Goal: Communication & Community: Answer question/provide support

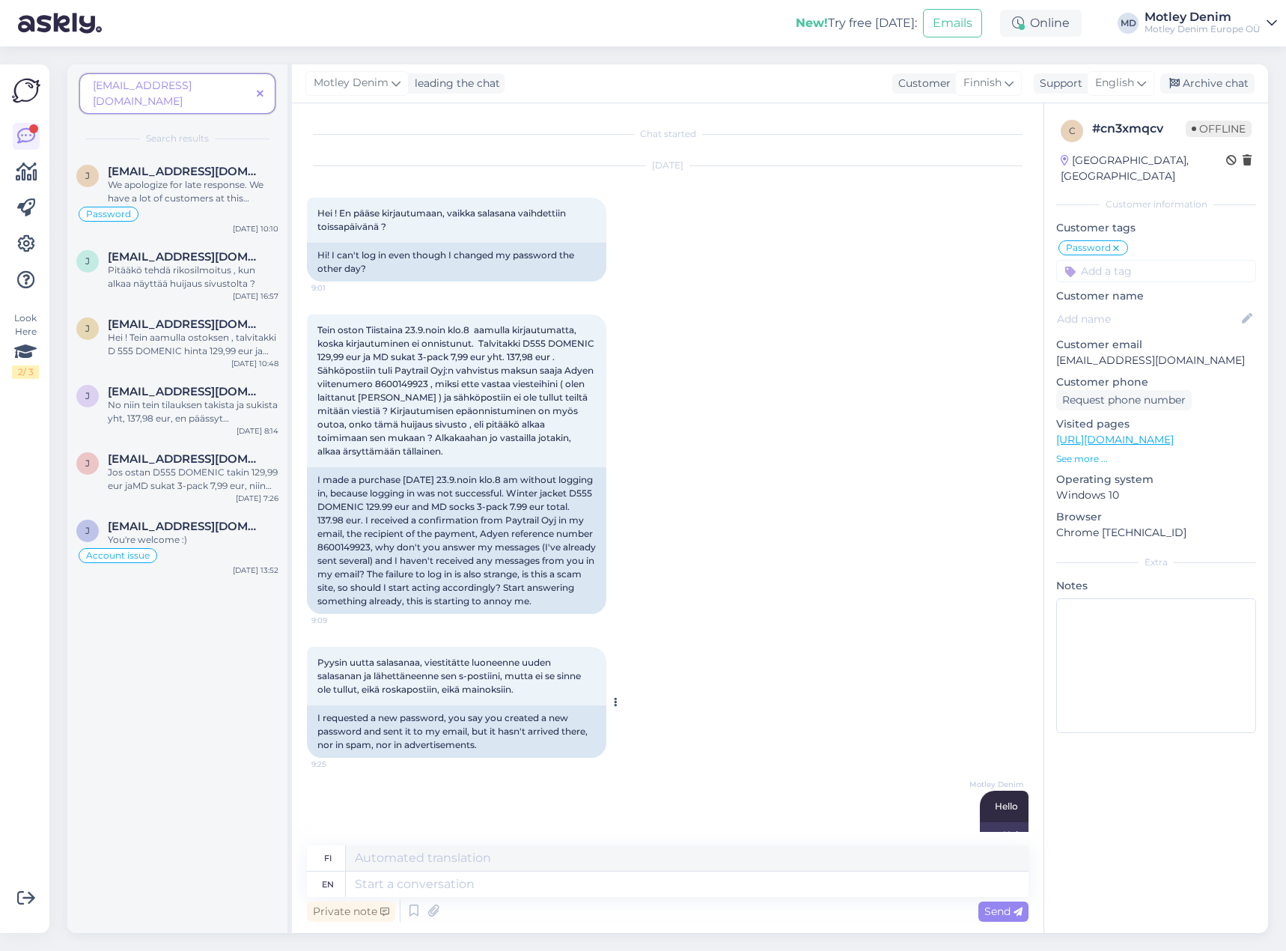
scroll to position [549, 0]
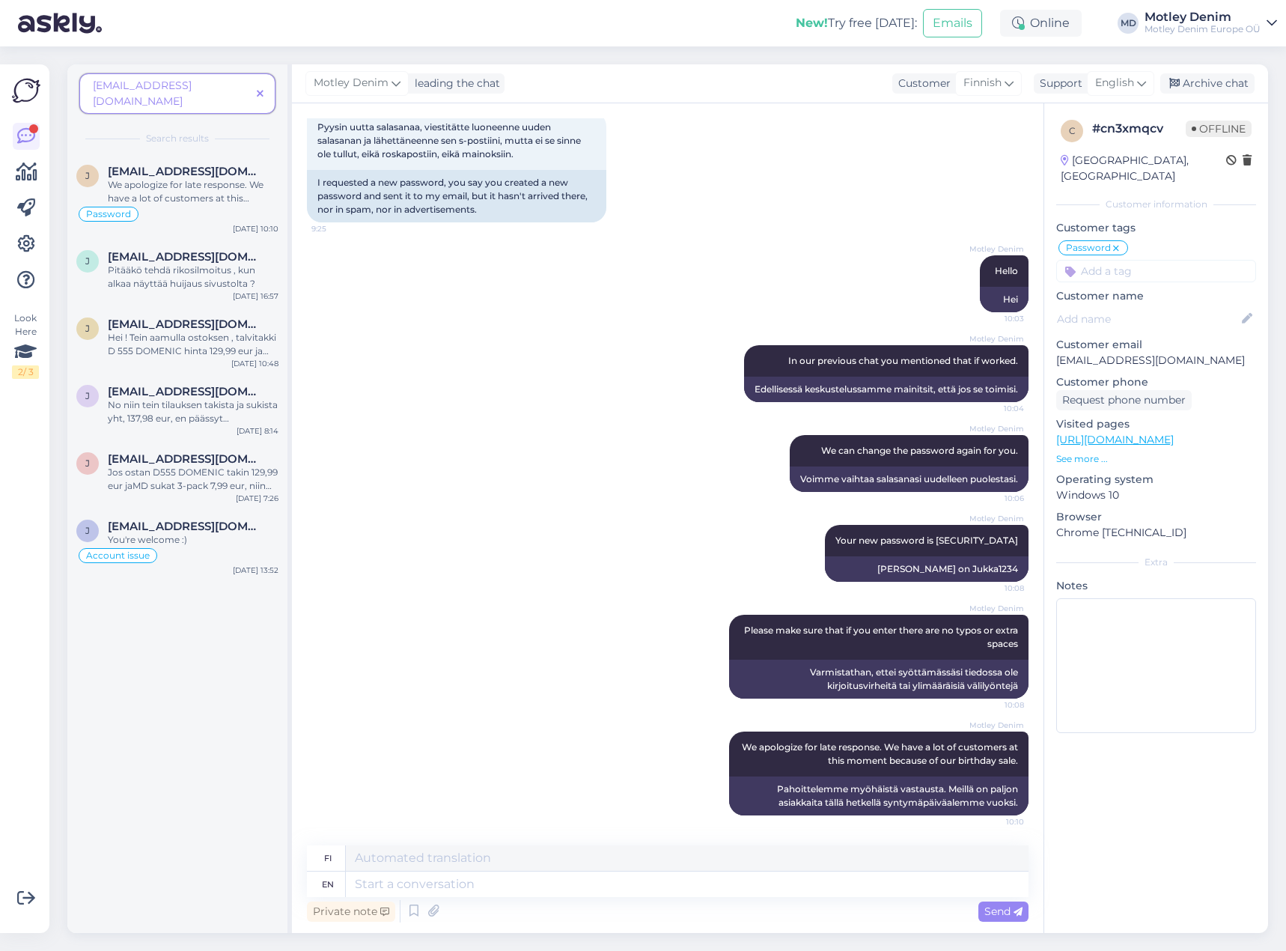
click at [404, 431] on div "Motley Denim We can change the password again for you. 10:06 Voimme vaihtaa sal…" at bounding box center [668, 463] width 722 height 90
click at [249, 80] on span "[EMAIL_ADDRESS][DOMAIN_NAME]" at bounding box center [172, 93] width 158 height 31
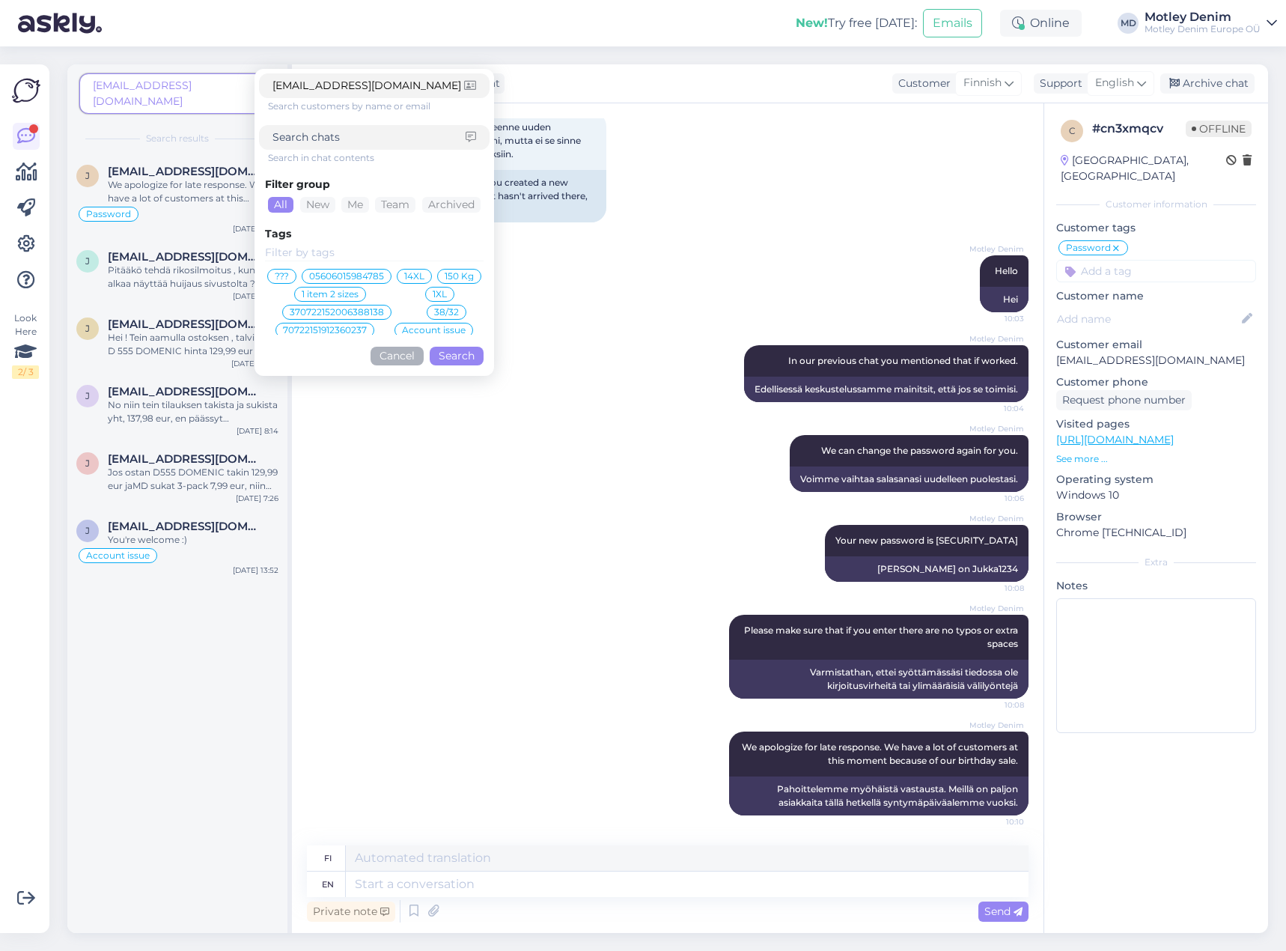
click at [409, 363] on button "Cancel" at bounding box center [397, 356] width 53 height 19
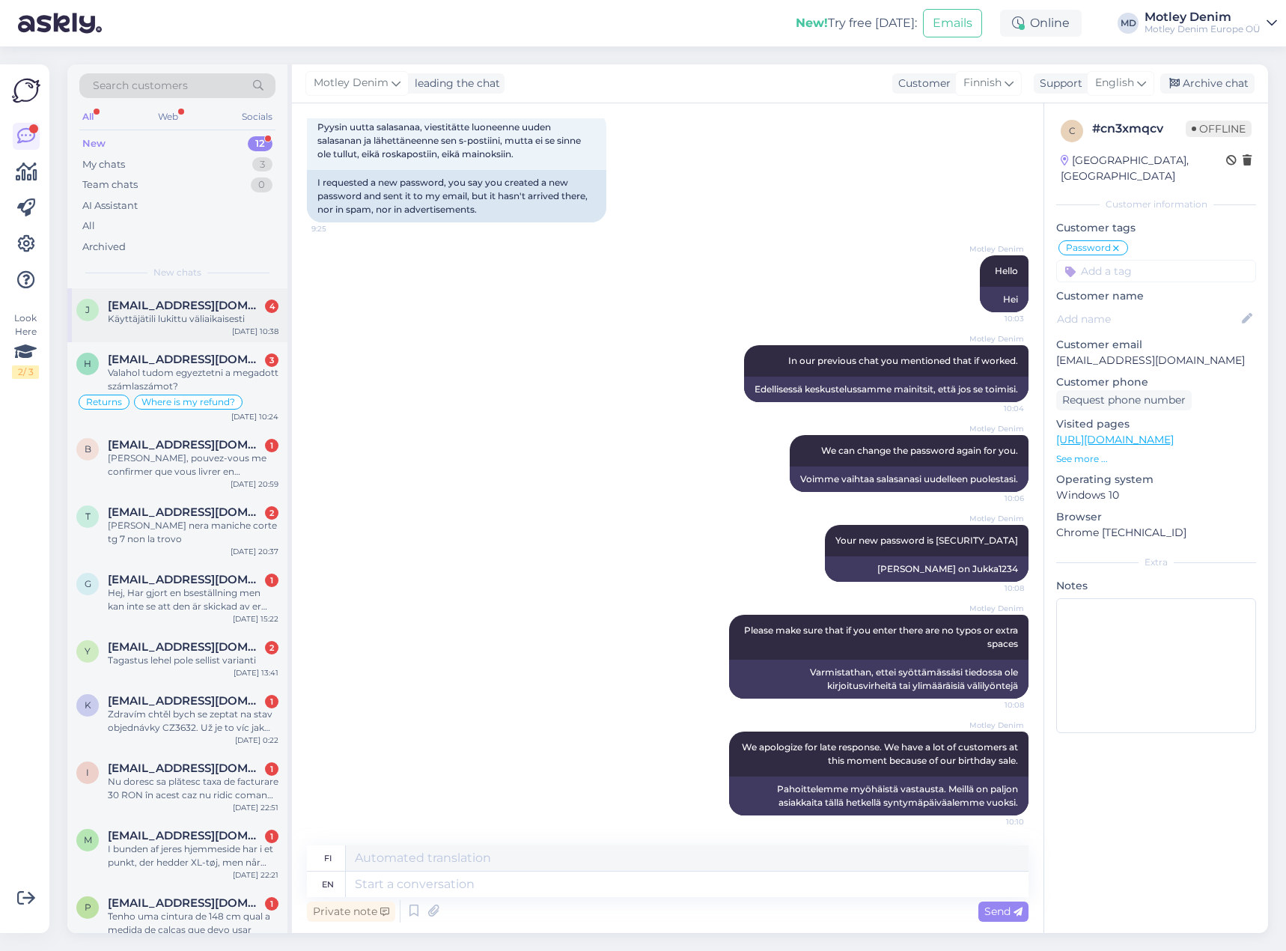
click at [228, 325] on div "Käyttäjätili lukittu väliaikaisesti" at bounding box center [193, 318] width 171 height 13
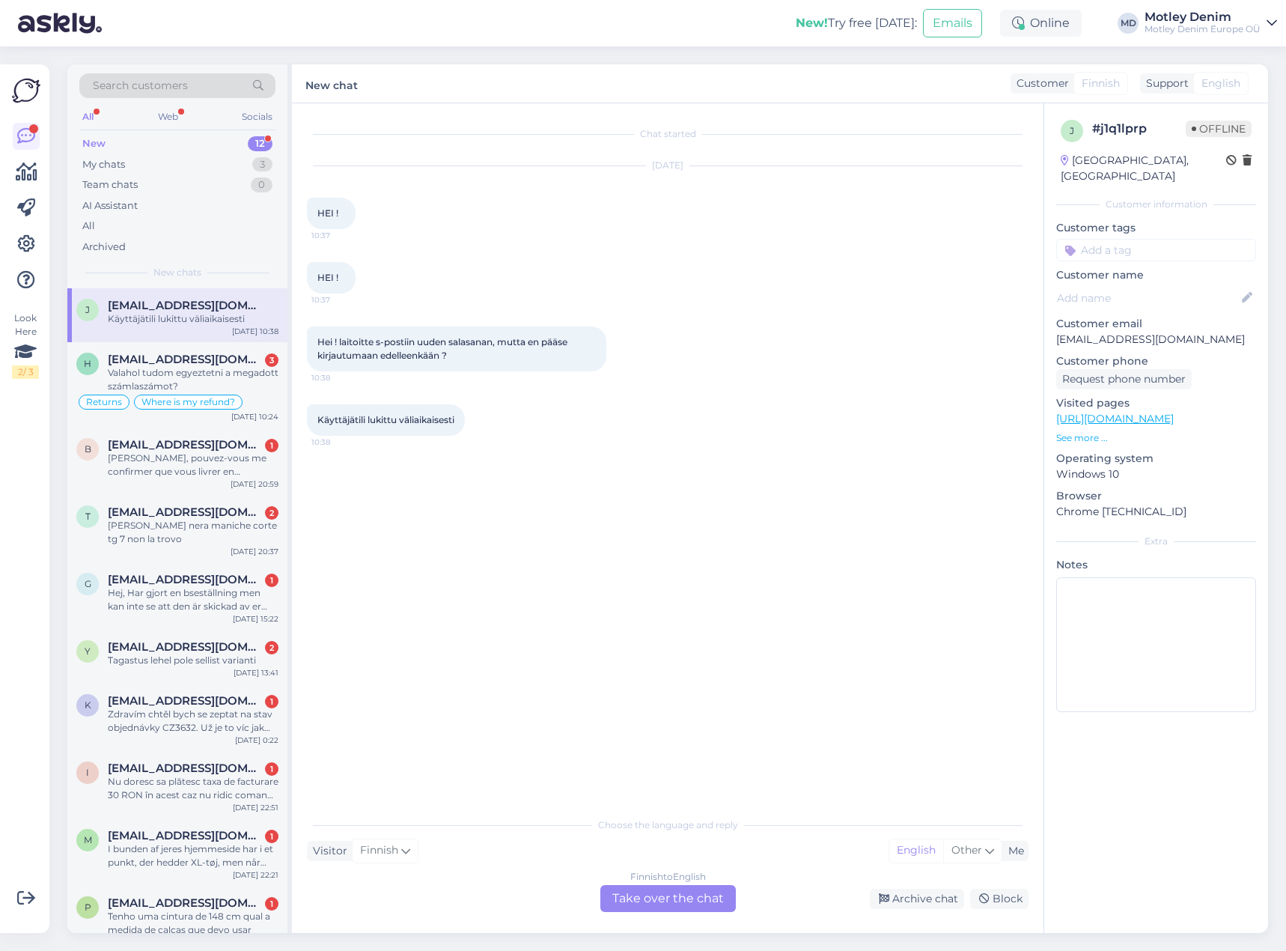
click at [1083, 332] on p "[EMAIL_ADDRESS][DOMAIN_NAME]" at bounding box center [1156, 340] width 200 height 16
drag, startPoint x: 1085, startPoint y: 321, endPoint x: 1167, endPoint y: 319, distance: 81.6
click at [1167, 332] on p "[EMAIL_ADDRESS][DOMAIN_NAME]" at bounding box center [1156, 340] width 200 height 16
drag, startPoint x: 1177, startPoint y: 323, endPoint x: 1120, endPoint y: 325, distance: 56.9
click at [1175, 332] on p "[EMAIL_ADDRESS][DOMAIN_NAME]" at bounding box center [1156, 340] width 200 height 16
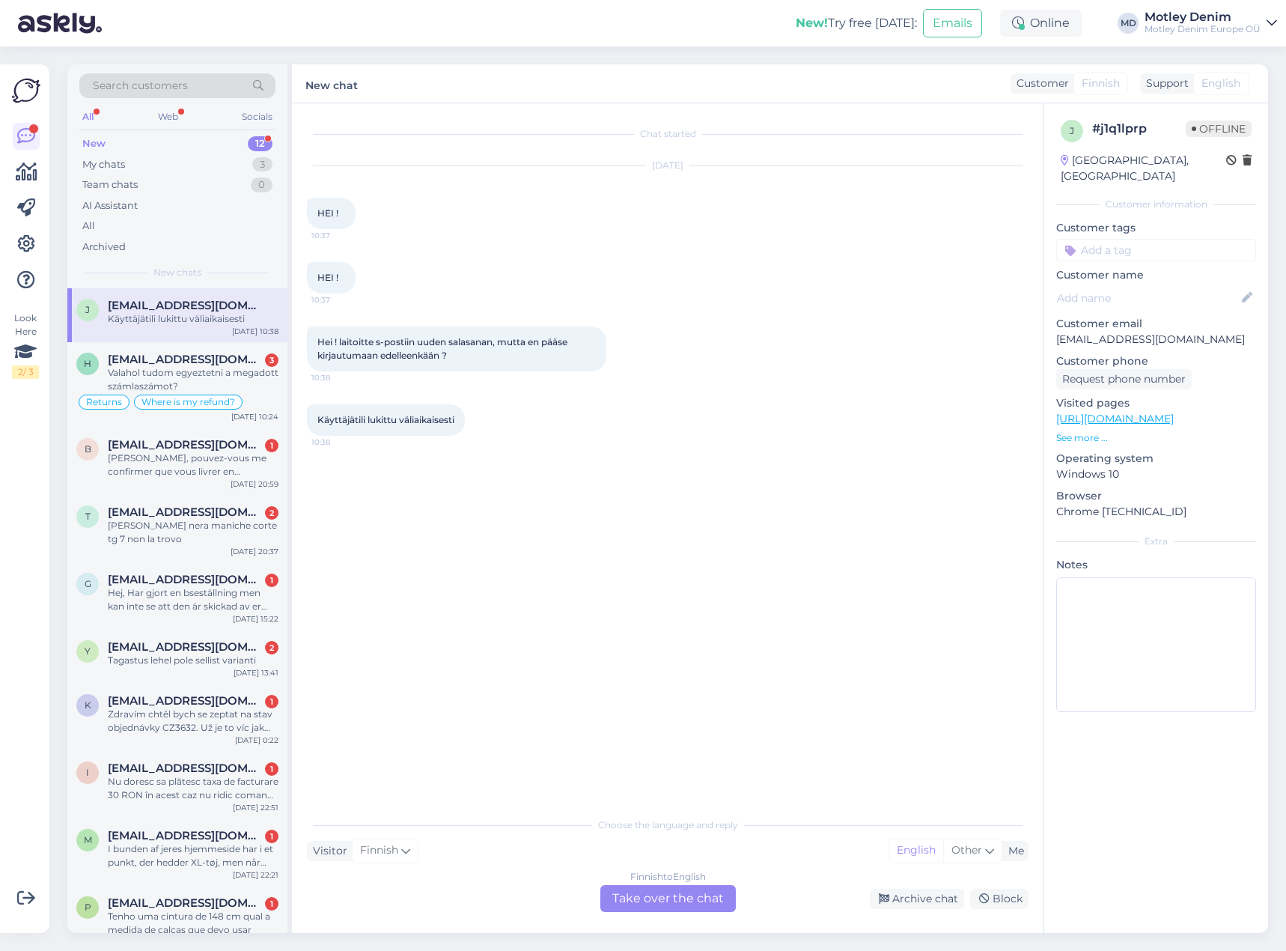
click at [1094, 332] on p "[EMAIL_ADDRESS][DOMAIN_NAME]" at bounding box center [1156, 340] width 200 height 16
drag, startPoint x: 1094, startPoint y: 321, endPoint x: 1189, endPoint y: 322, distance: 95.8
click at [1189, 332] on p "[EMAIL_ADDRESS][DOMAIN_NAME]" at bounding box center [1156, 340] width 200 height 16
copy p "[EMAIL_ADDRESS][DOMAIN_NAME]"
click at [209, 76] on div "Search customers" at bounding box center [177, 85] width 196 height 25
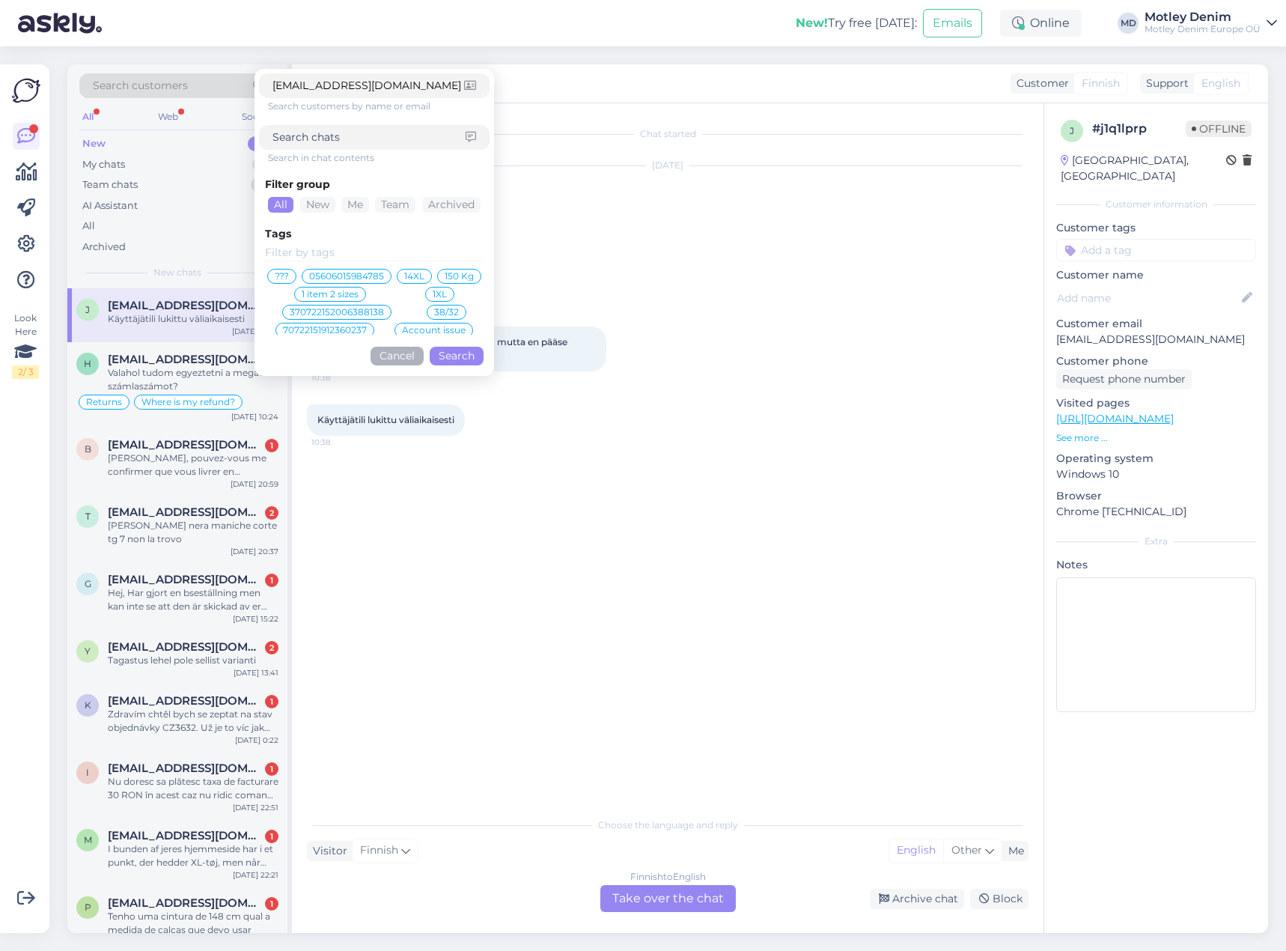
type input "[EMAIL_ADDRESS][DOMAIN_NAME]"
click at [470, 360] on button "Search" at bounding box center [457, 356] width 54 height 19
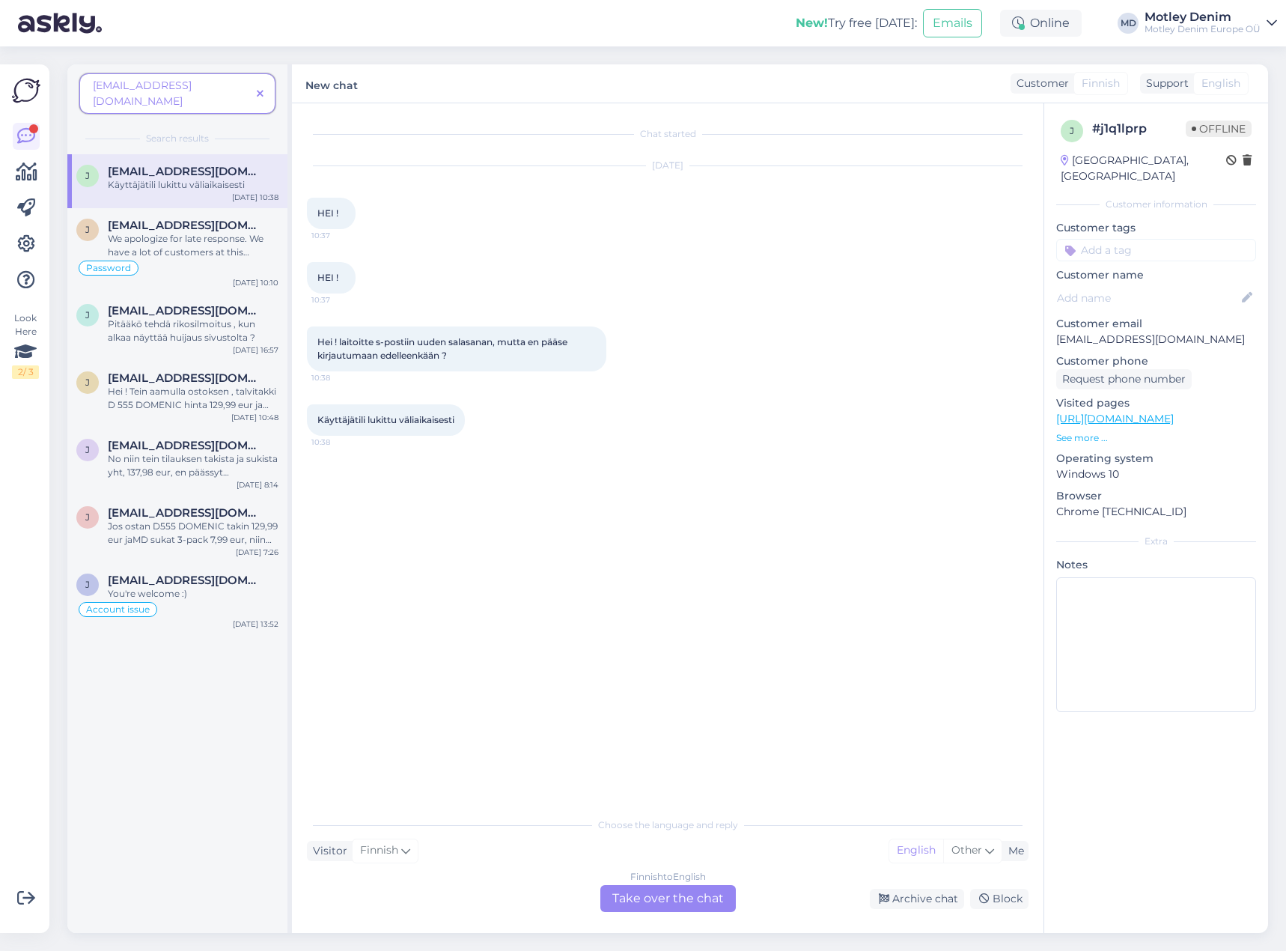
click at [199, 165] on span "[EMAIL_ADDRESS][DOMAIN_NAME]" at bounding box center [186, 171] width 156 height 13
click at [665, 900] on div "Finnish to English Take over the chat" at bounding box center [667, 898] width 135 height 27
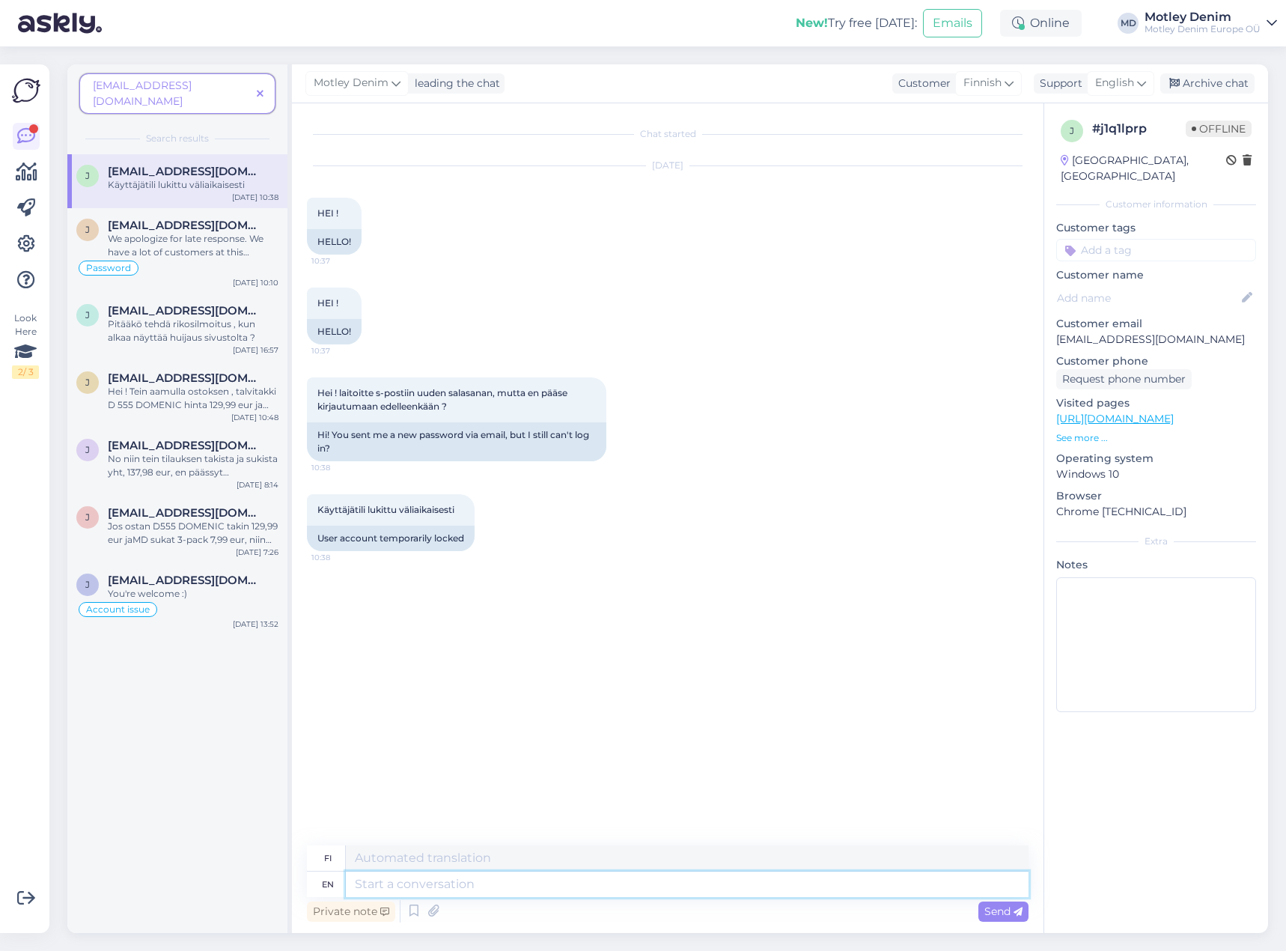
click at [570, 894] on textarea at bounding box center [687, 883] width 683 height 25
type textarea "Hello"
type textarea "Hei"
type textarea "Please t"
type textarea "Ole hyvä"
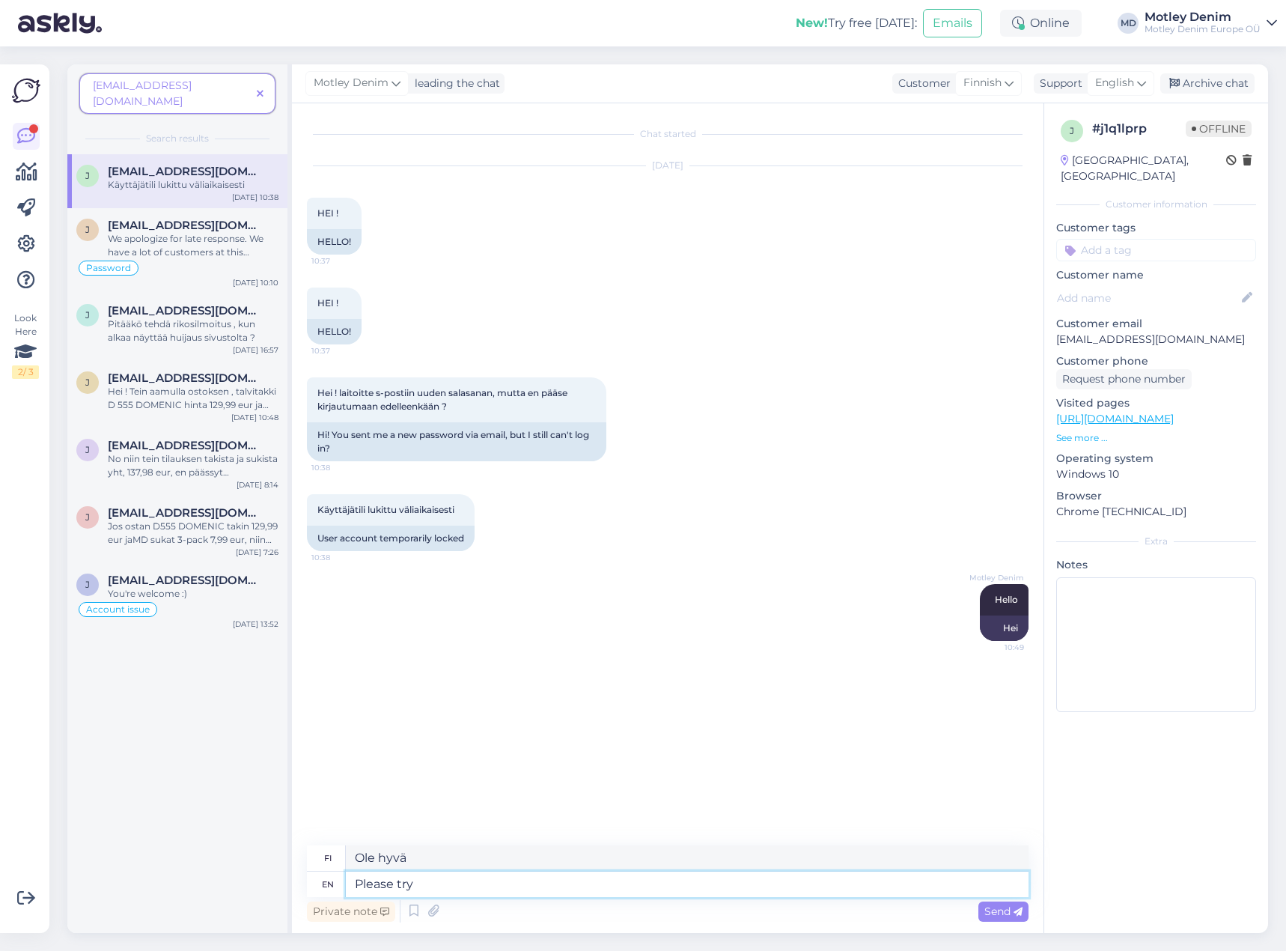
type textarea "Please try"
type textarea "Yritä"
type textarea "Please try"
type textarea "[PERSON_NAME] hyvä ja yritä uudelleen."
type textarea "Please try a"
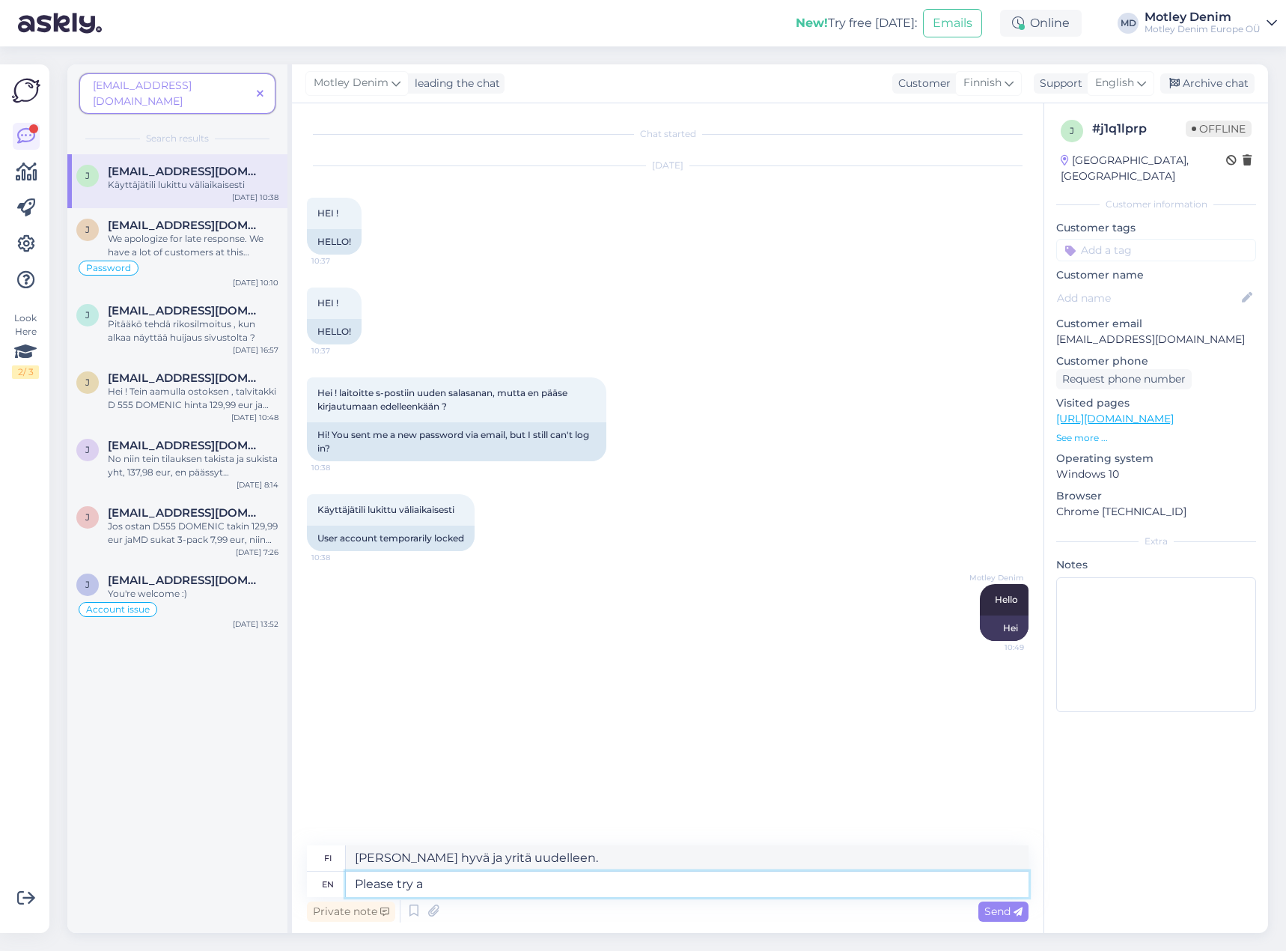
type textarea "Yritä"
type textarea "Please try again"
type textarea "Yritä uudelleen"
type textarea "Please try again in 30"
type textarea "Yritä uudelleen 30 minuutin kuluttua"
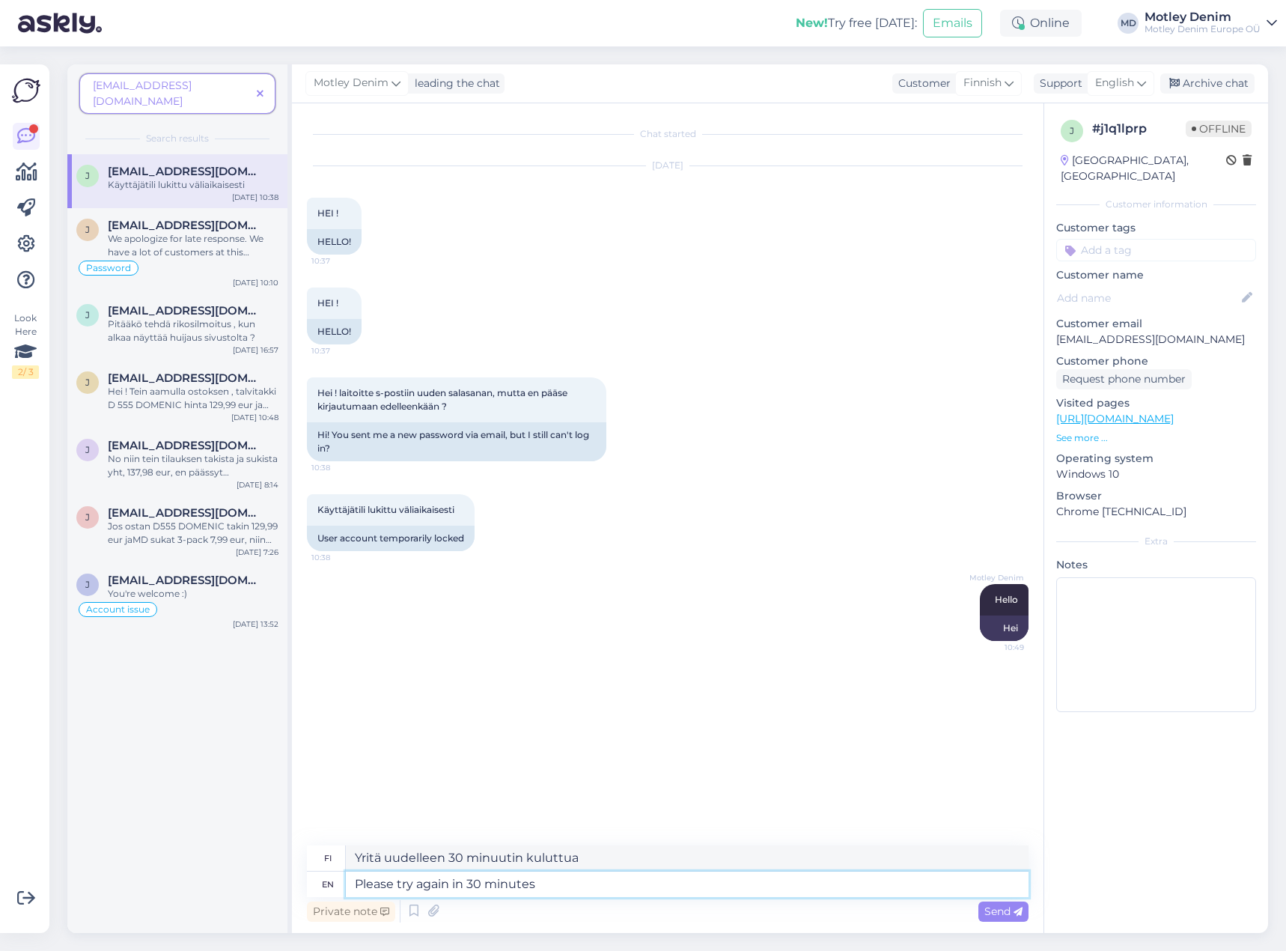
type textarea "Please try again in 30 minutes."
type textarea "Yritä uudelleen 30 minuutin kuluttua."
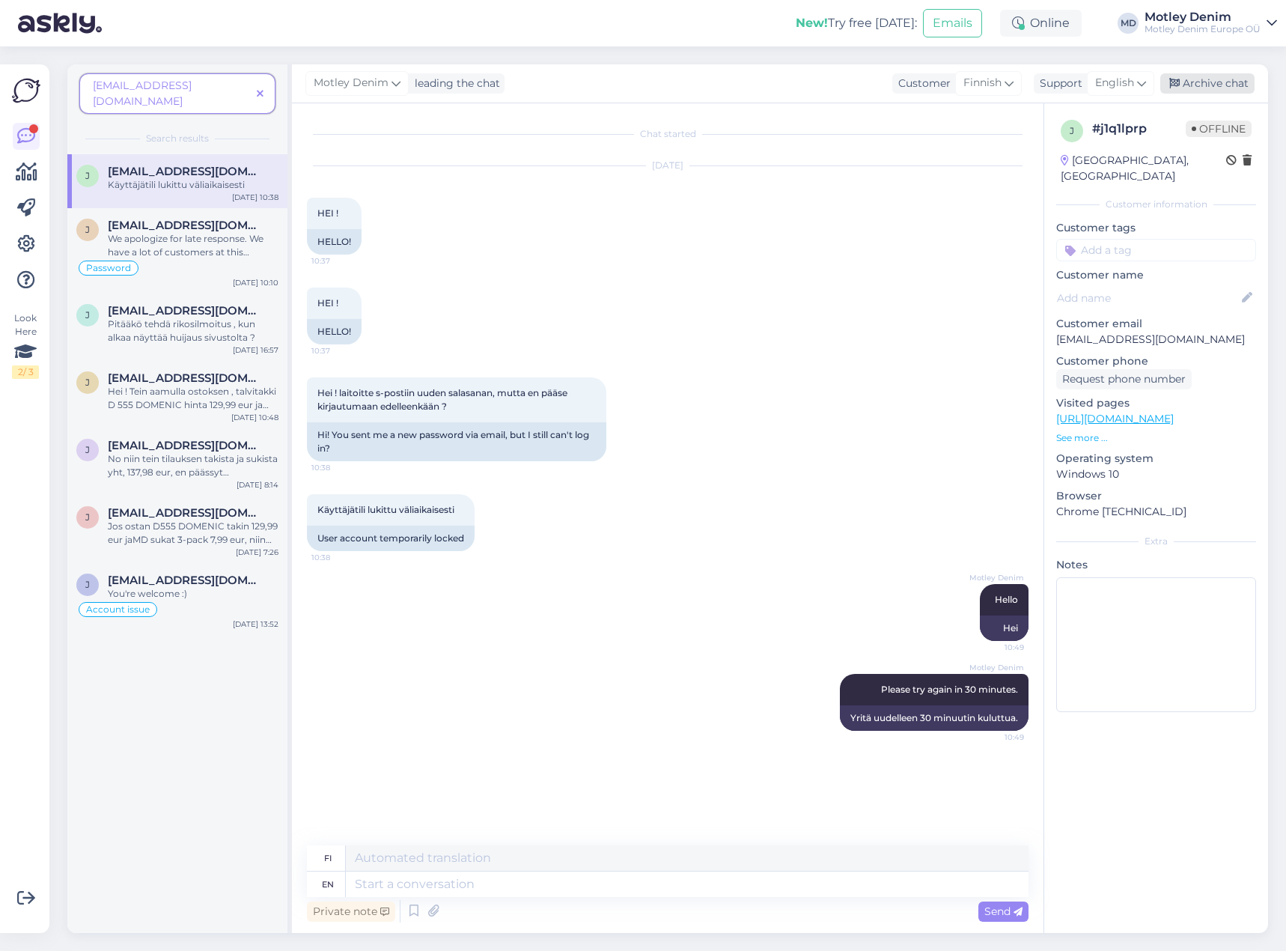
click at [1218, 82] on div "Archive chat" at bounding box center [1207, 83] width 94 height 20
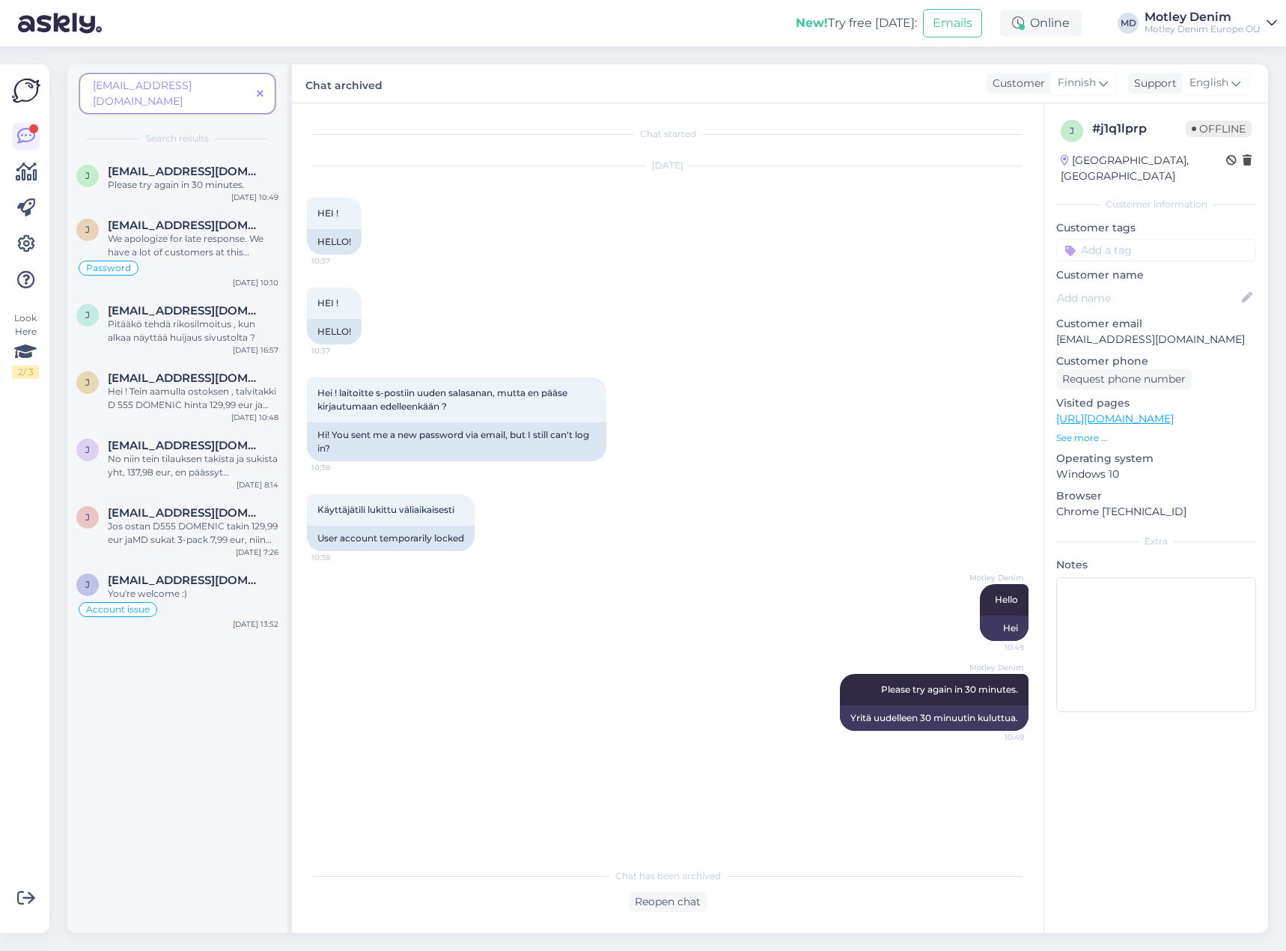
click at [276, 82] on div "[EMAIL_ADDRESS][DOMAIN_NAME] Search results" at bounding box center [177, 109] width 220 height 90
click at [269, 86] on span at bounding box center [260, 94] width 19 height 16
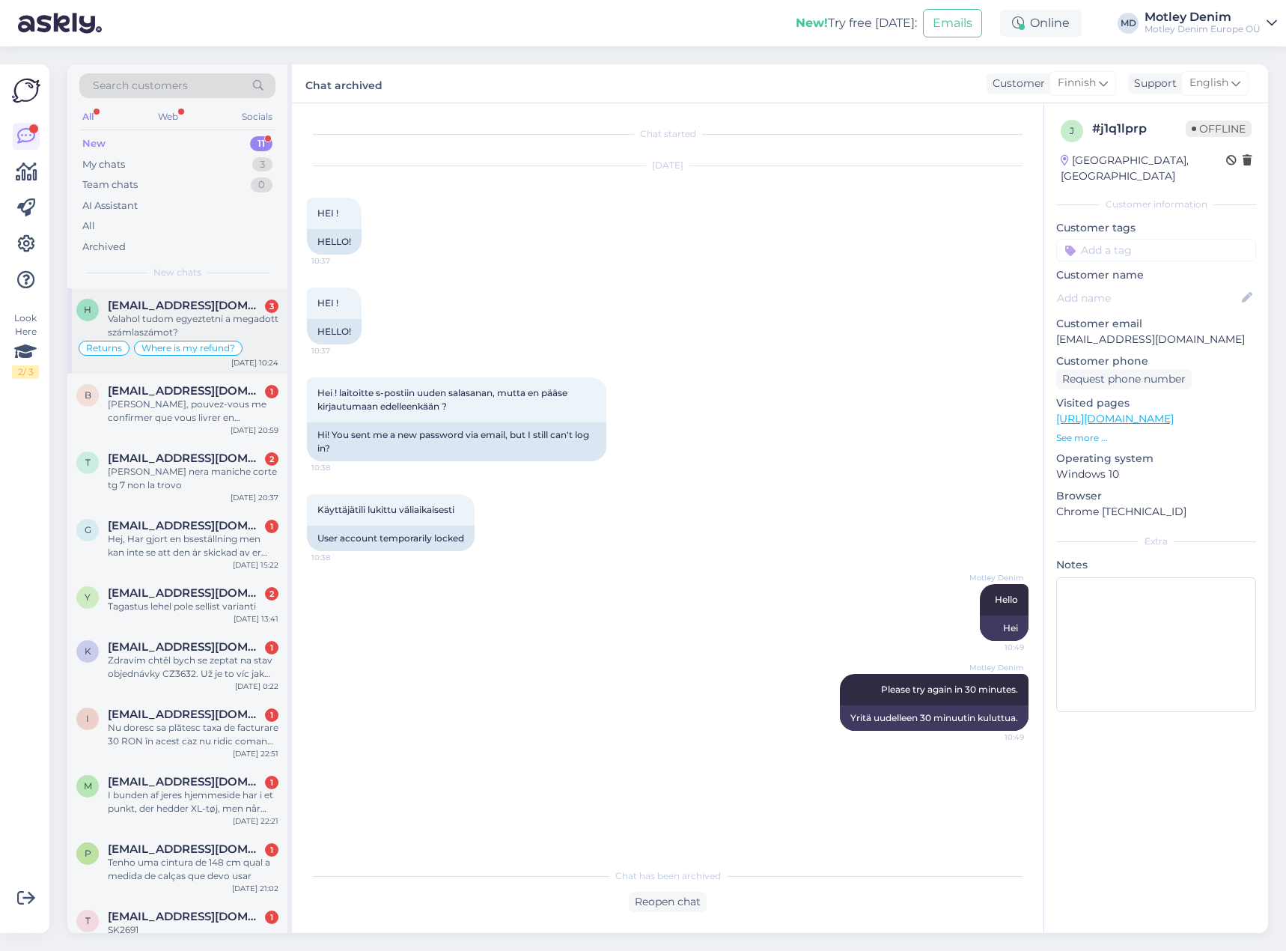
click at [222, 302] on span "[EMAIL_ADDRESS][DOMAIN_NAME]" at bounding box center [186, 305] width 156 height 13
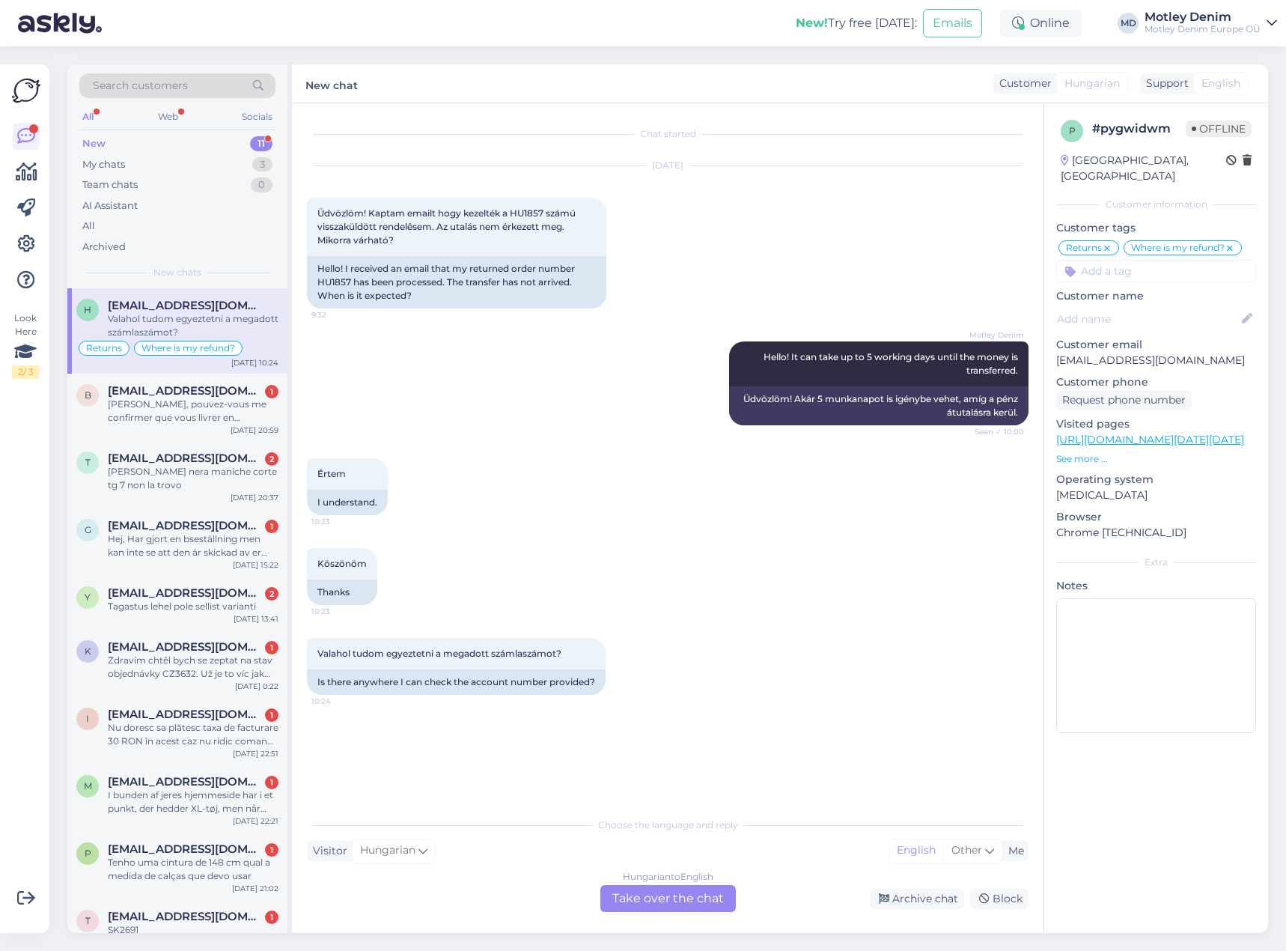
click at [671, 893] on div "Hungarian to English Take over the chat" at bounding box center [667, 898] width 135 height 27
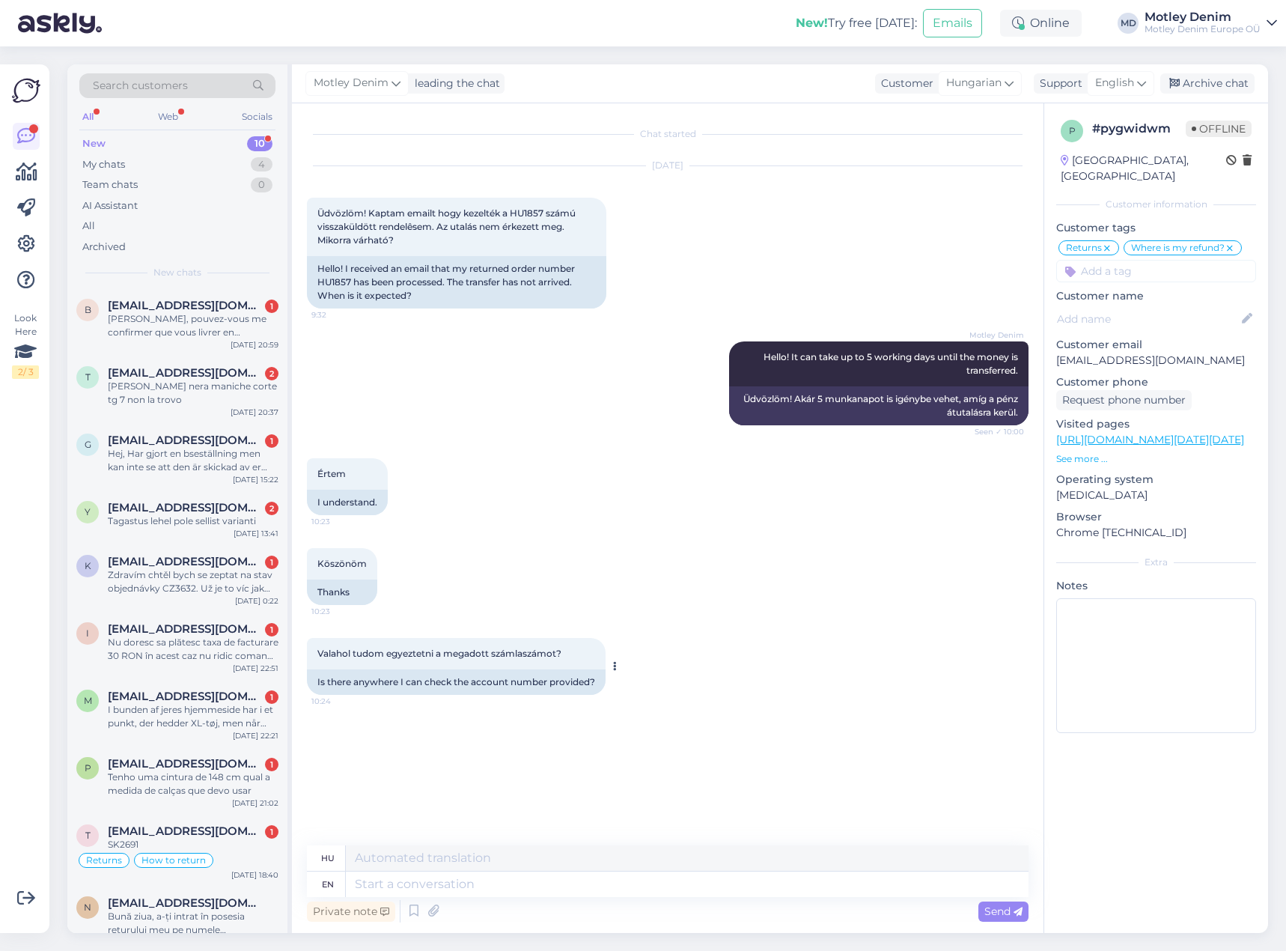
click at [332, 652] on span "Valahol tudom egyeztetni a megadott számlaszámot?" at bounding box center [439, 652] width 244 height 11
drag, startPoint x: 332, startPoint y: 652, endPoint x: 521, endPoint y: 644, distance: 188.8
click at [521, 644] on div "Valahol tudom egyeztetni a megadott számlaszámot? 10:24" at bounding box center [456, 653] width 299 height 31
copy span "Valahol tudom egyeztetni a megadott számlaszámot"
click at [577, 880] on textarea at bounding box center [687, 883] width 683 height 25
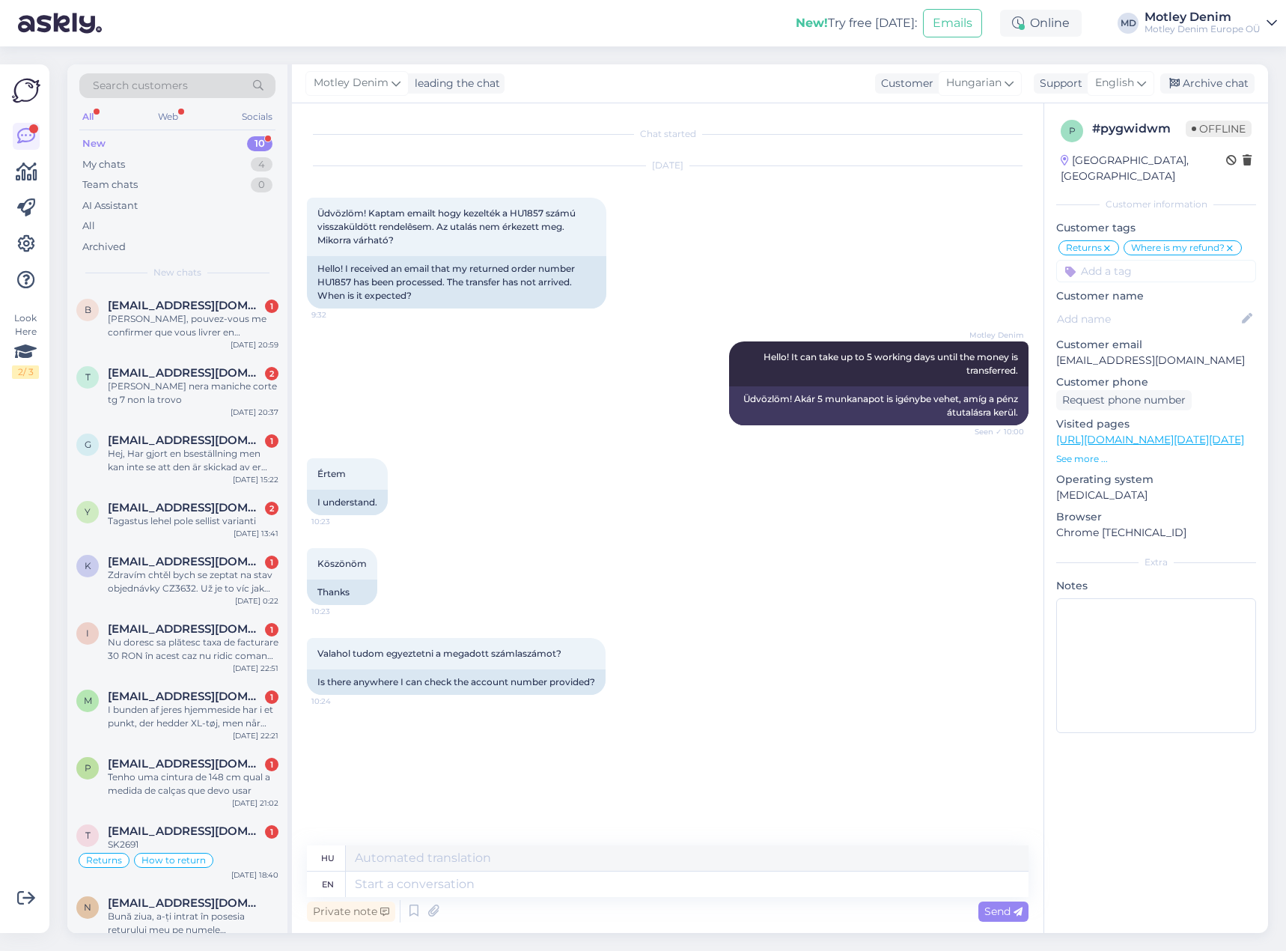
click at [654, 773] on div "Chat started [DATE] Üdvözlöm! Kaptam emailt hogy kezelték a HU1857 számú vissza…" at bounding box center [674, 474] width 735 height 713
click at [691, 752] on div "Chat started [DATE] Üdvözlöm! Kaptam emailt hogy kezelték a HU1857 számú vissza…" at bounding box center [674, 474] width 735 height 713
click at [689, 767] on div "Chat started [DATE] Üdvözlöm! Kaptam emailt hogy kezelték a HU1857 számú vissza…" at bounding box center [674, 474] width 735 height 713
click at [405, 736] on div "Chat started [DATE] Üdvözlöm! Kaptam emailt hogy kezelték a HU1857 számú vissza…" at bounding box center [674, 474] width 735 height 713
click at [526, 881] on textarea at bounding box center [687, 883] width 683 height 25
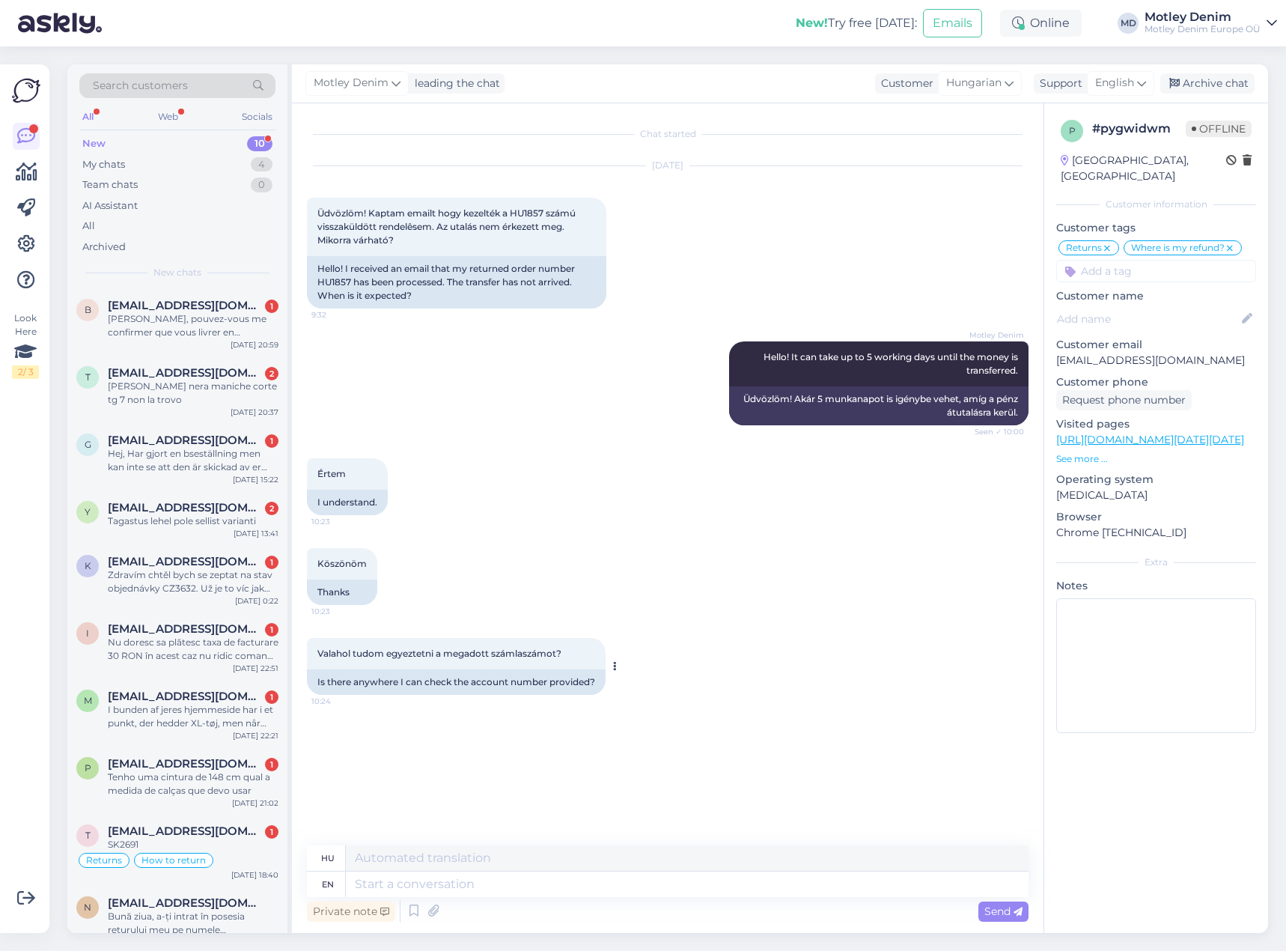
click at [332, 656] on span "Valahol tudom egyeztetni a megadott számlaszámot?" at bounding box center [439, 652] width 244 height 11
drag, startPoint x: 332, startPoint y: 656, endPoint x: 457, endPoint y: 614, distance: 131.8
click at [520, 653] on span "Valahol tudom egyeztetni a megadott számlaszámot?" at bounding box center [439, 652] width 244 height 11
copy span "Valahol tudom egyeztetni a megadott számlaszámot"
click at [396, 445] on div "Értem 10:23 I understand." at bounding box center [668, 487] width 722 height 90
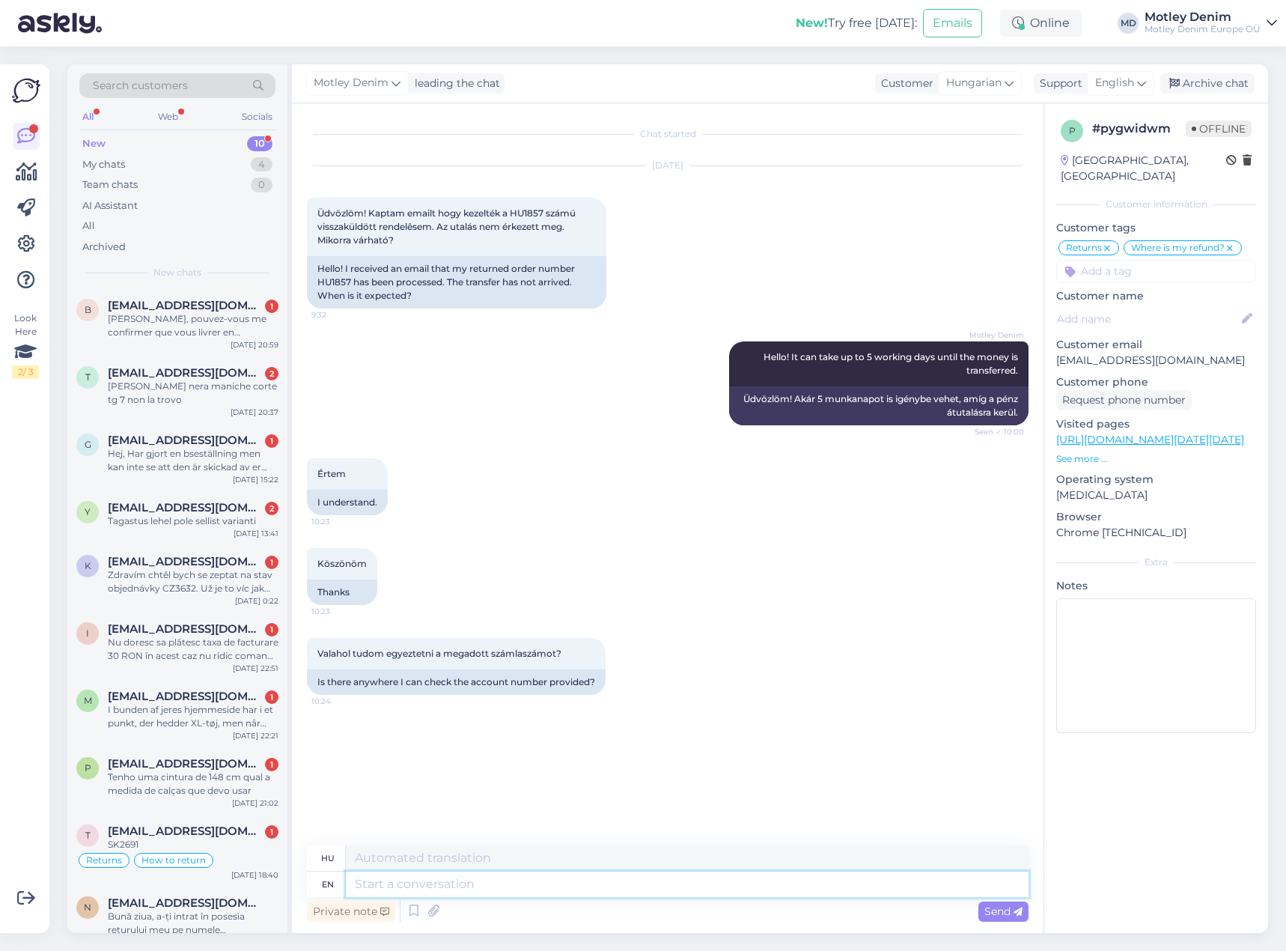
click at [597, 885] on textarea at bounding box center [687, 883] width 683 height 25
type textarea "You wil"
type textarea "Te"
type textarea "You will re"
type textarea "Meg fogod"
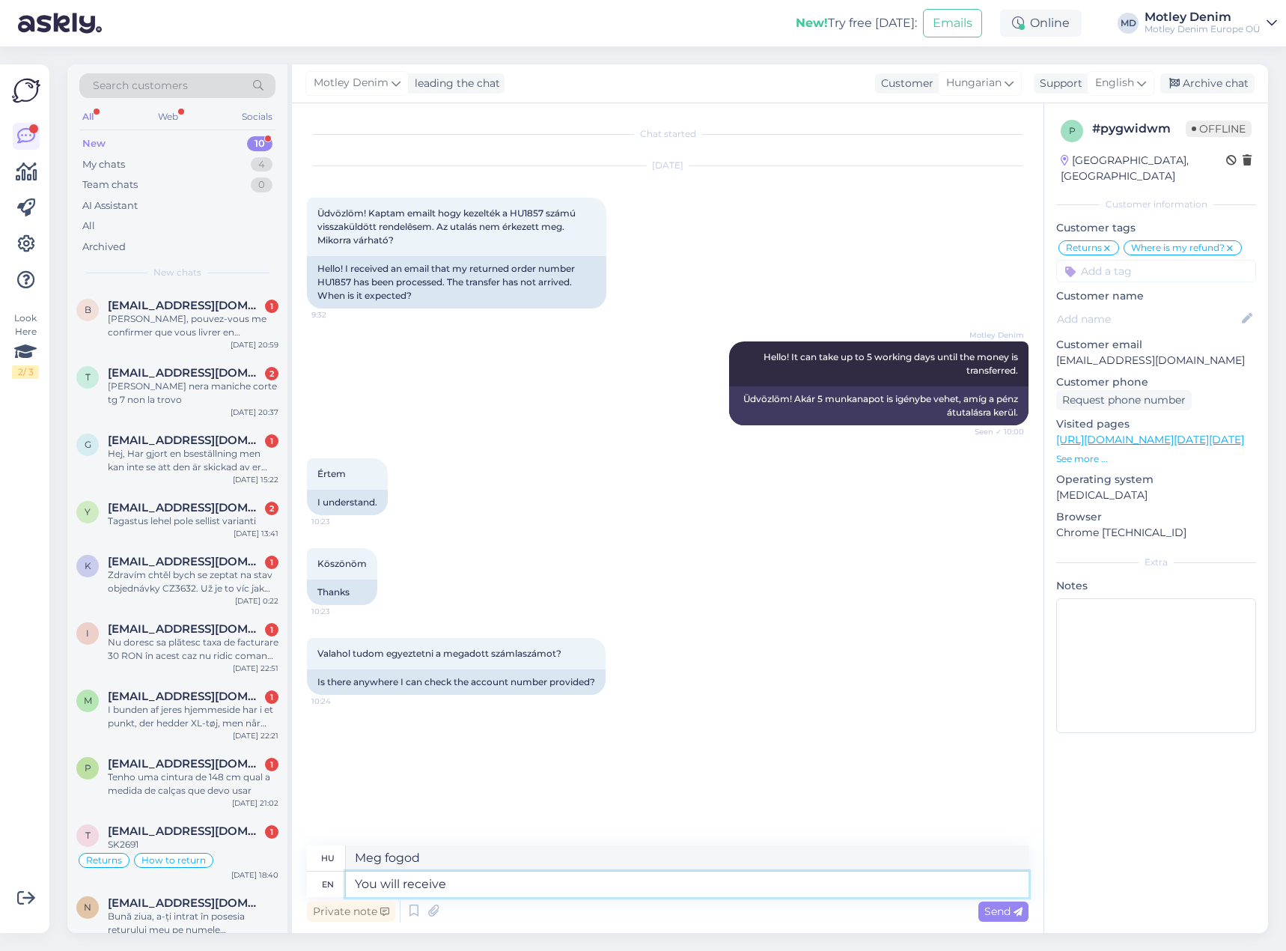
type textarea "You will receive a"
type textarea "Kapni fogsz"
type textarea "You will receive an ema"
type textarea "Kapni fog egy"
type textarea "You will receive an email w"
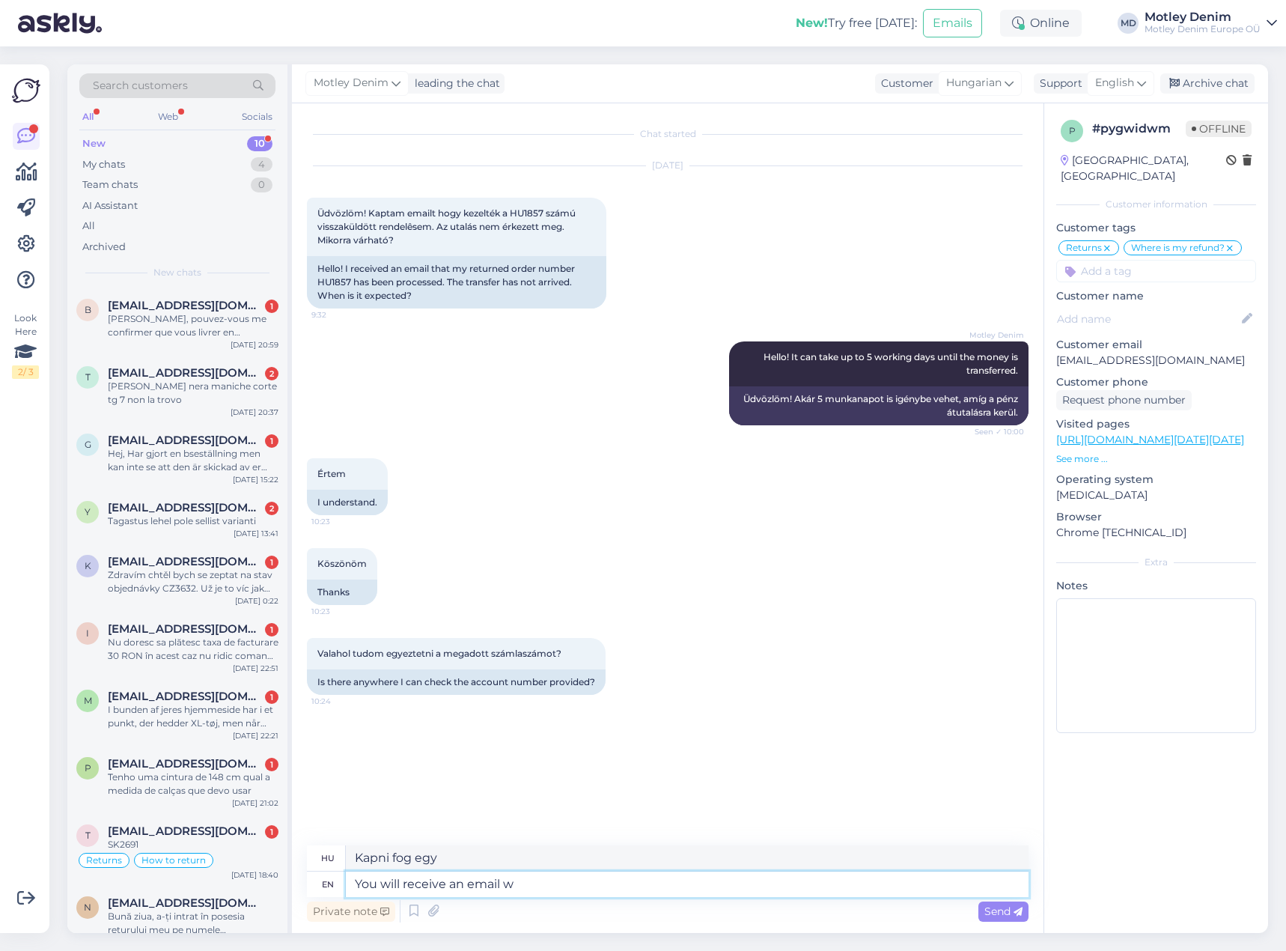
type textarea "Kapni fog egy e-mailt"
type textarea "You will receive an email when t"
type textarea "Kapni fogsz egy e-mailt, amikor"
type textarea "You will receive an email when the"
type textarea "Kapni fogsz egy e-mailt, amikor a"
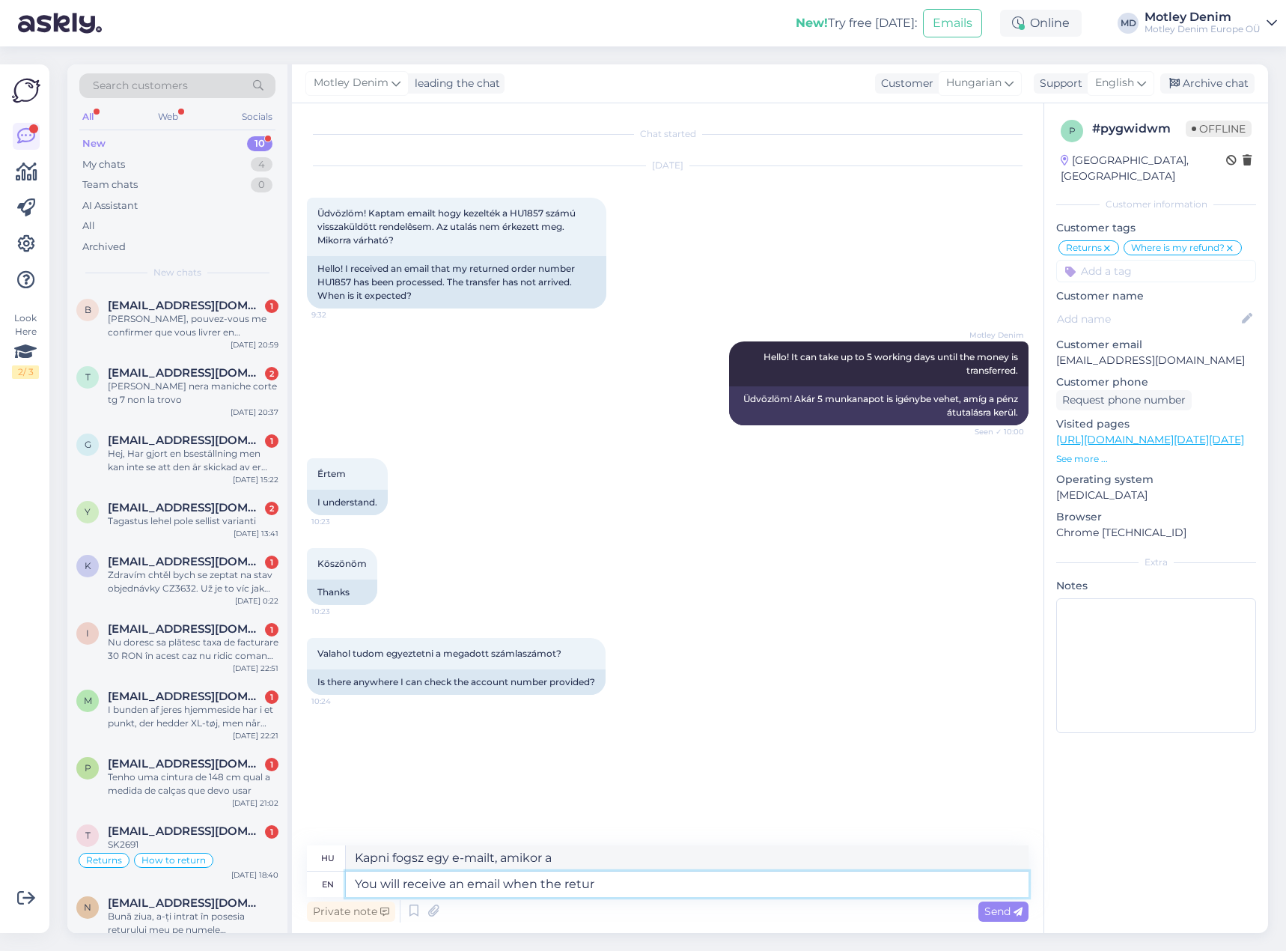
type textarea "You will receive an email when the return"
type textarea "E-mailben értesítünk, amikor a visszaküldés megtörténik."
type textarea "You will receive an email when the return"
click at [530, 884] on textarea at bounding box center [687, 883] width 683 height 25
click at [887, 198] on div "[DATE] Üdvözlöm! Kaptam emailt hogy kezelték a HU1857 számú visszaküldött rende…" at bounding box center [668, 237] width 722 height 175
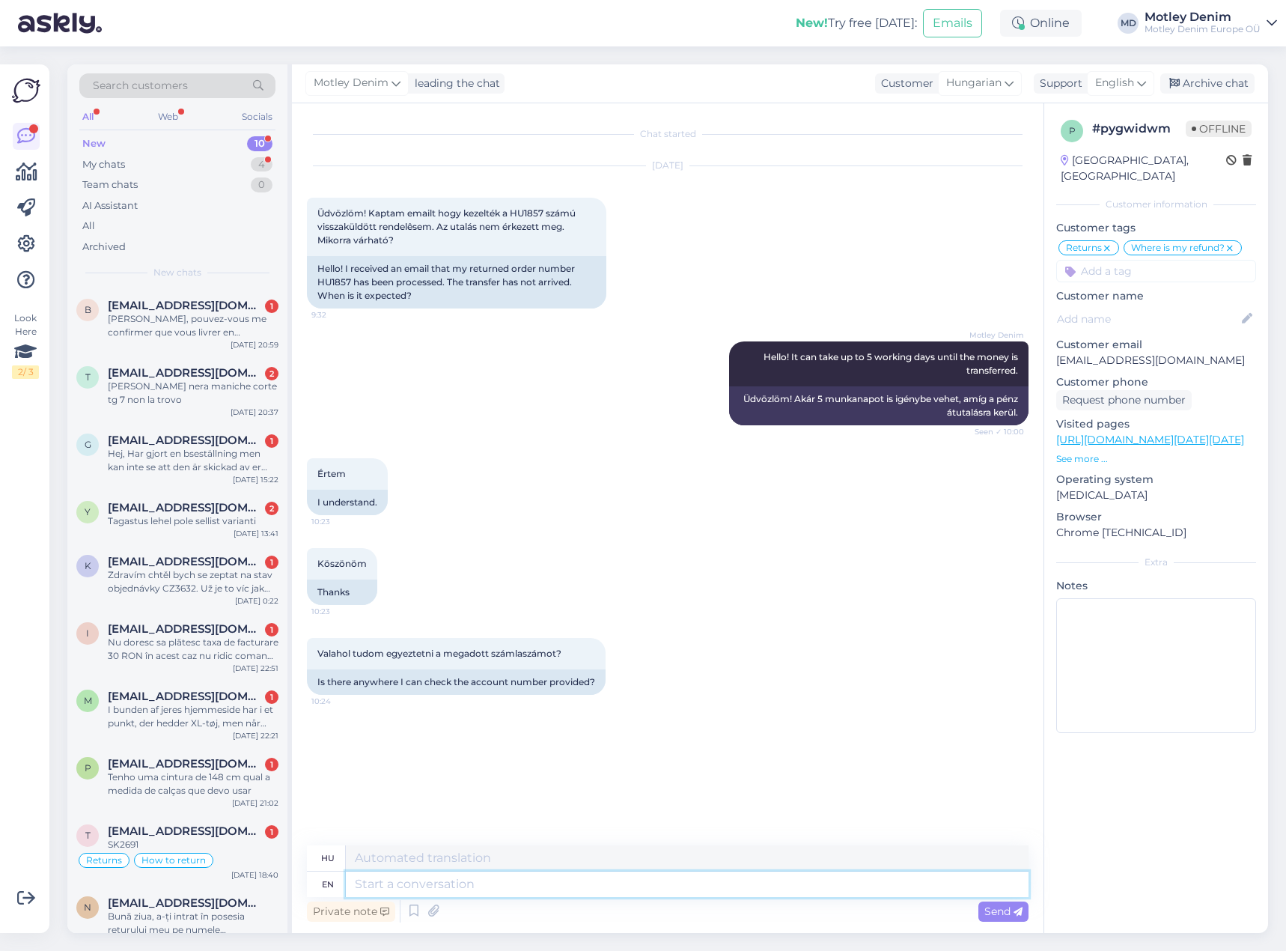
click at [507, 891] on textarea at bounding box center [687, 883] width 683 height 25
type textarea "Hello"
type textarea "Helló"
type textarea "At t"
type textarea "At"
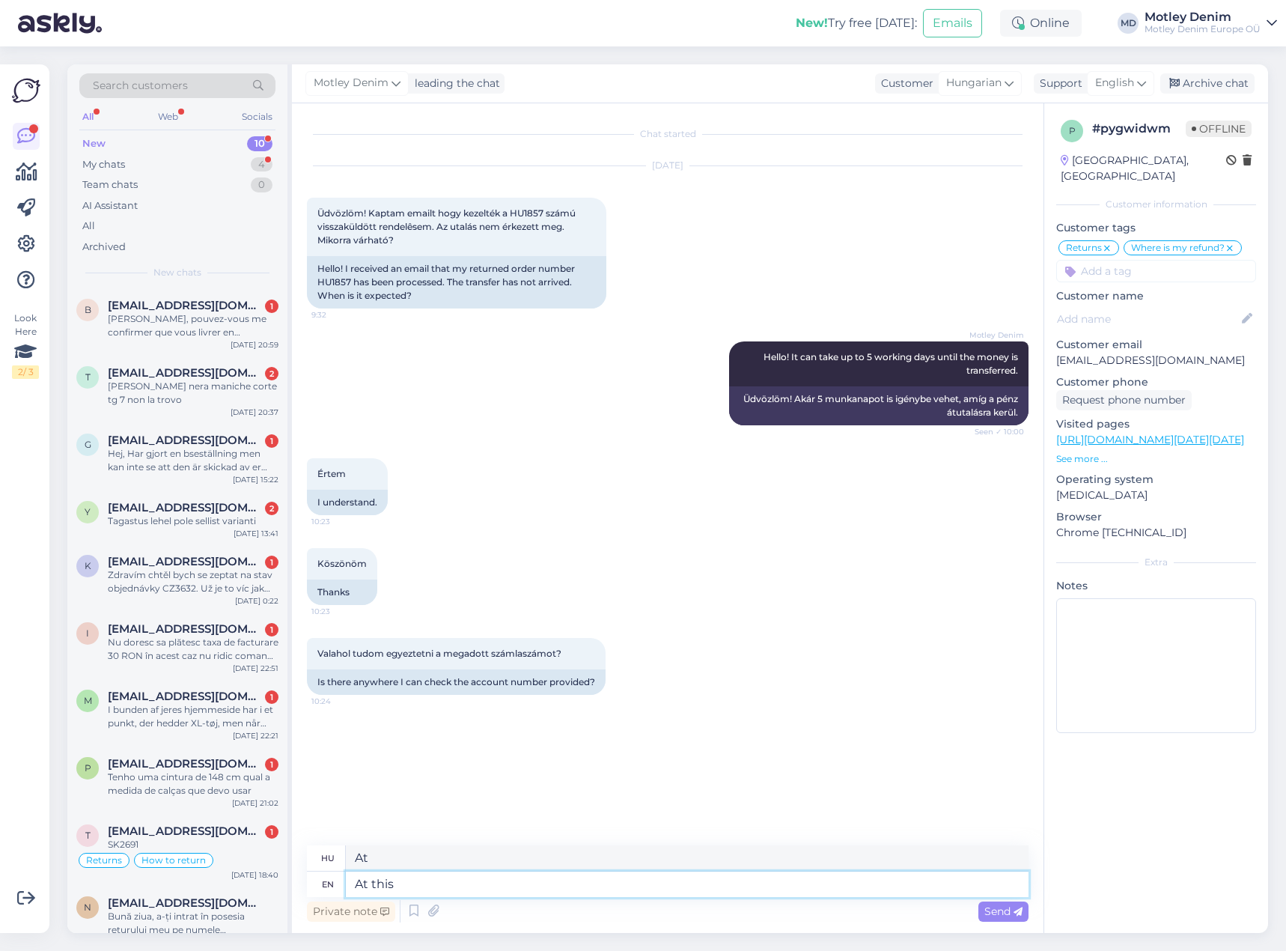
type textarea "At this"
type textarea "Ekkor"
type textarea "At this moment"
type textarea "Ebben a pillanatban"
type textarea "At this moment in time unfortunately"
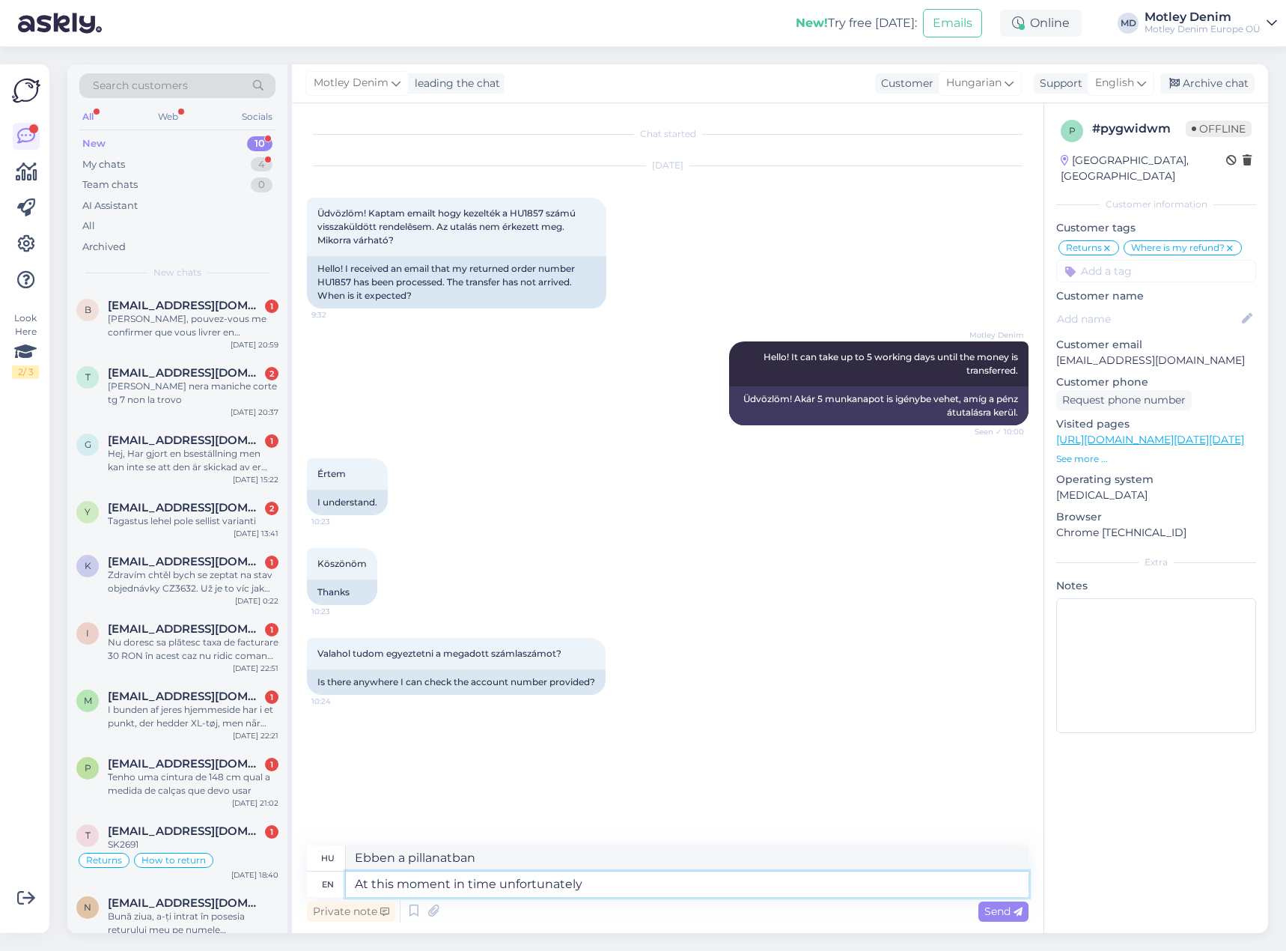
type textarea "Ebben a pillanatban sajnos"
type textarea "At this moment in time unfortunately not."
type textarea "Jelen pillanatban sajnos nem."
type textarea "At this moment in time unfortunately not. You w"
type textarea "Ebben a pillanatban sajnos nem. Te"
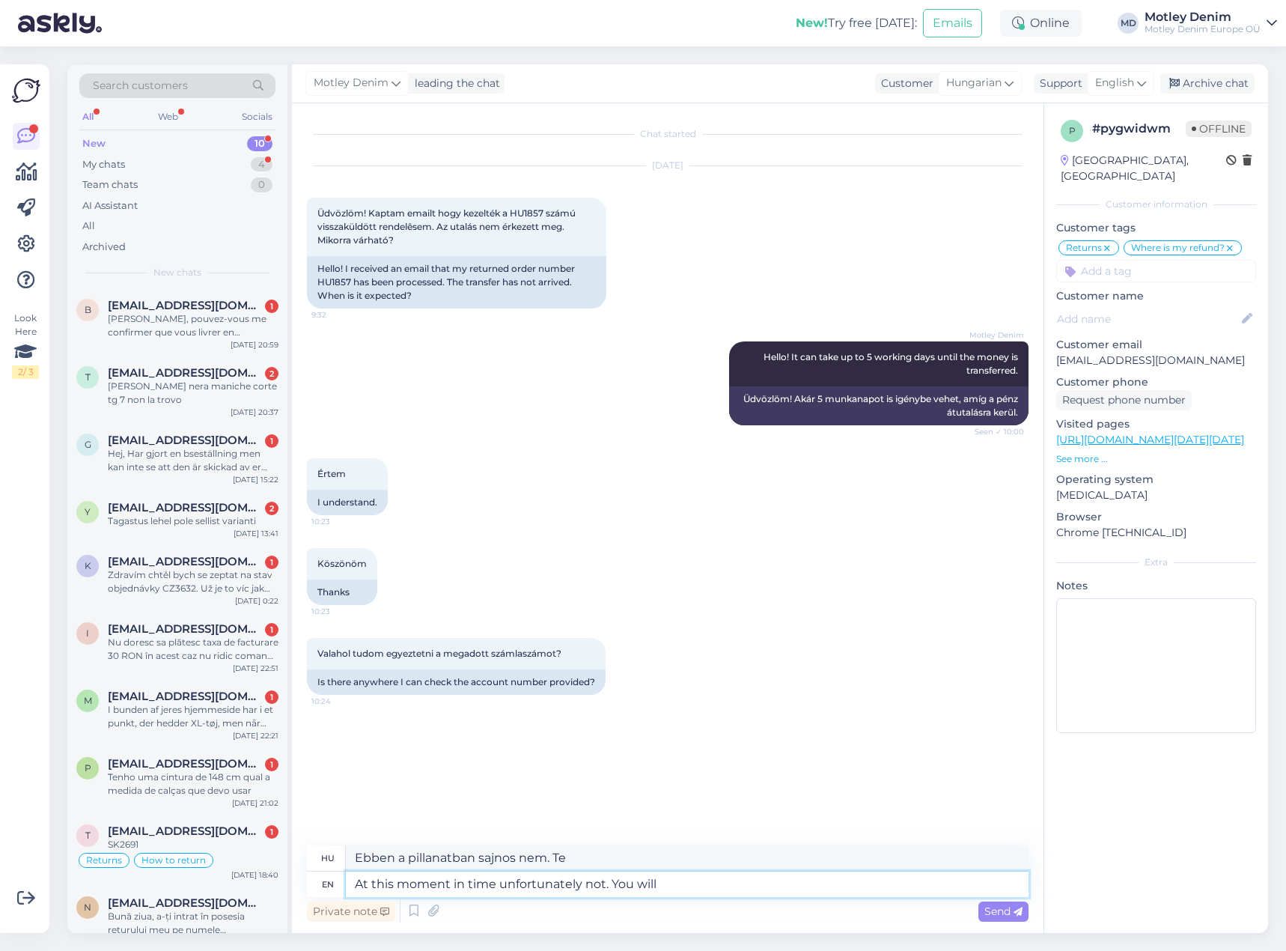
type textarea "At this moment in time unfortunately not. You will a"
type textarea "Ebben a pillanatban sajnos nem. Majd meglátod."
type textarea "At this moment in time unfortunately not. You will also rece"
type textarea "Jelenleg sajnos nem. Te is fogsz"
type textarea "At this moment in time unfortunately not. You will also receive"
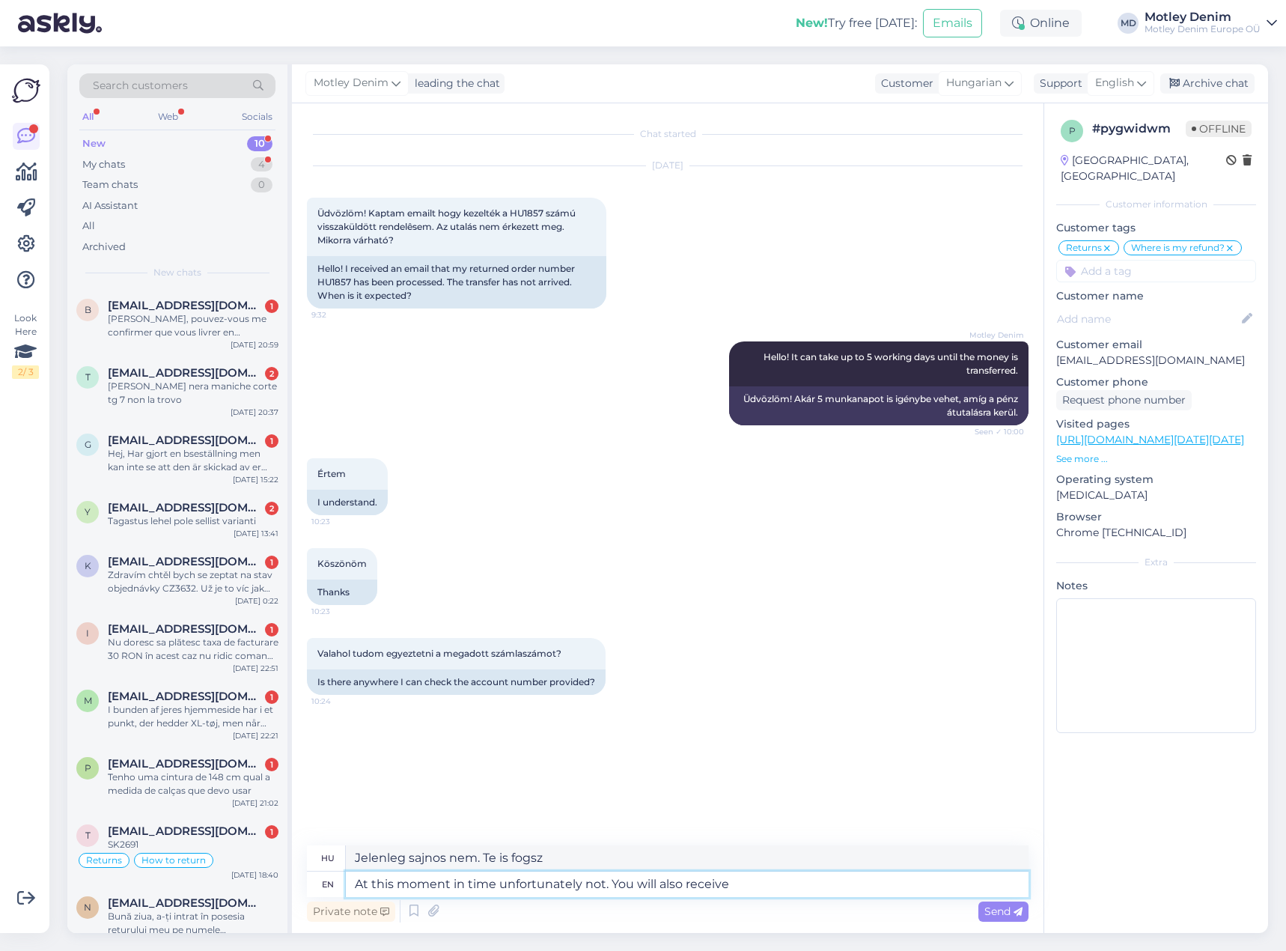
type textarea "Jelenleg sajnos nem. Ön is kapni fog"
type textarea "At this moment in time unfortunately not. You will also receive an e"
type textarea "Jelenleg sajnos nem. Kapni fog egy"
type textarea "At this moment in time unfortunately not. You will also receive an email"
type textarea "Jelenleg sajnos nem. Kapni fogsz egy e-mailt is."
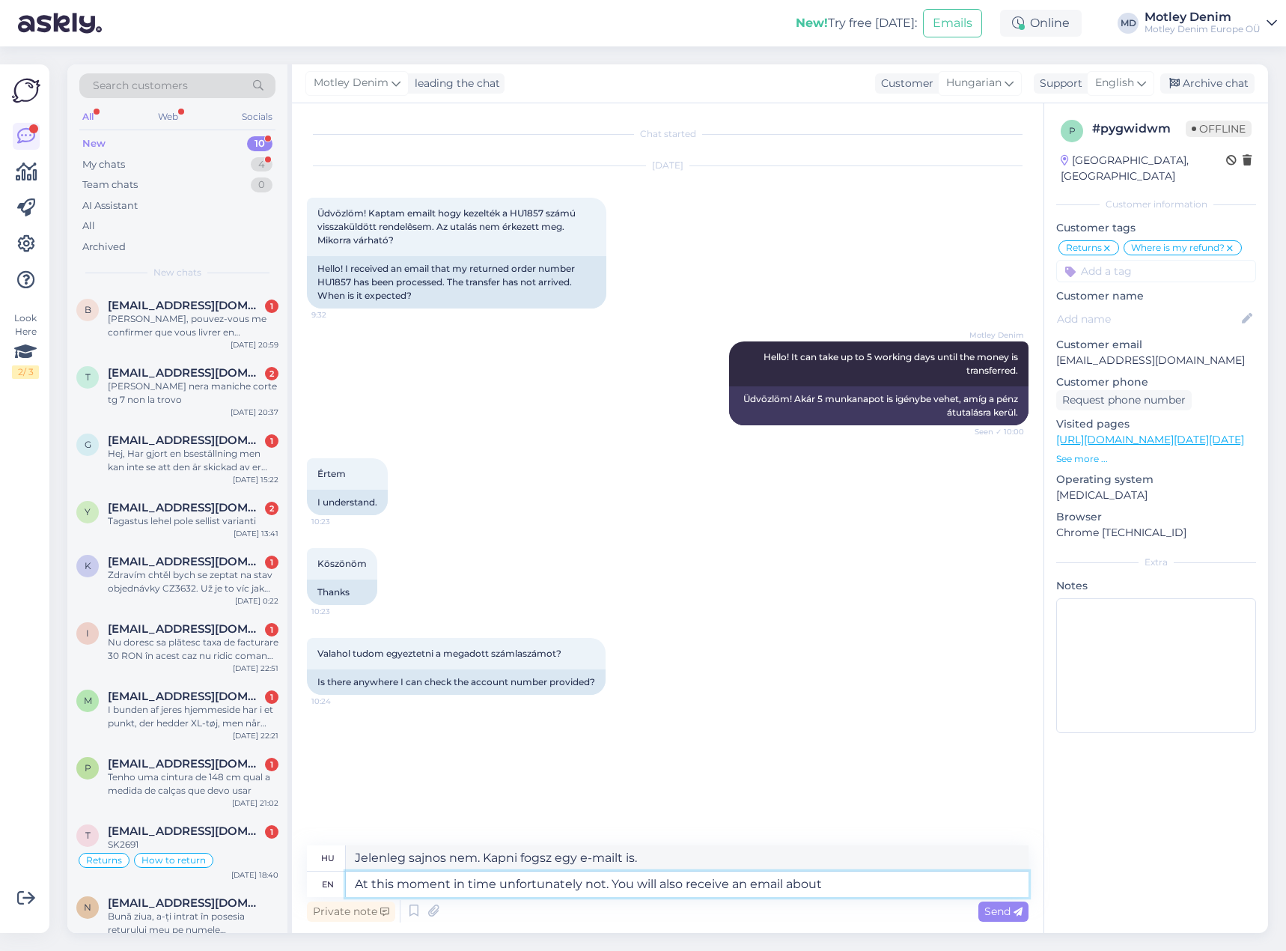
type textarea "At this moment in time unfortunately not. You will also receive an email about t"
type textarea "Jelenleg sajnos nem. Kapni fog egy e-mailt is a következőről:"
type textarea "At this moment in time unfortunately not. You will also receive an email about …"
type textarea "Jelenleg sajnos nem. Kapni fogsz egy e-mailt is a témáról."
type textarea "At this moment in time unfortunately not. You will also receive an email about …"
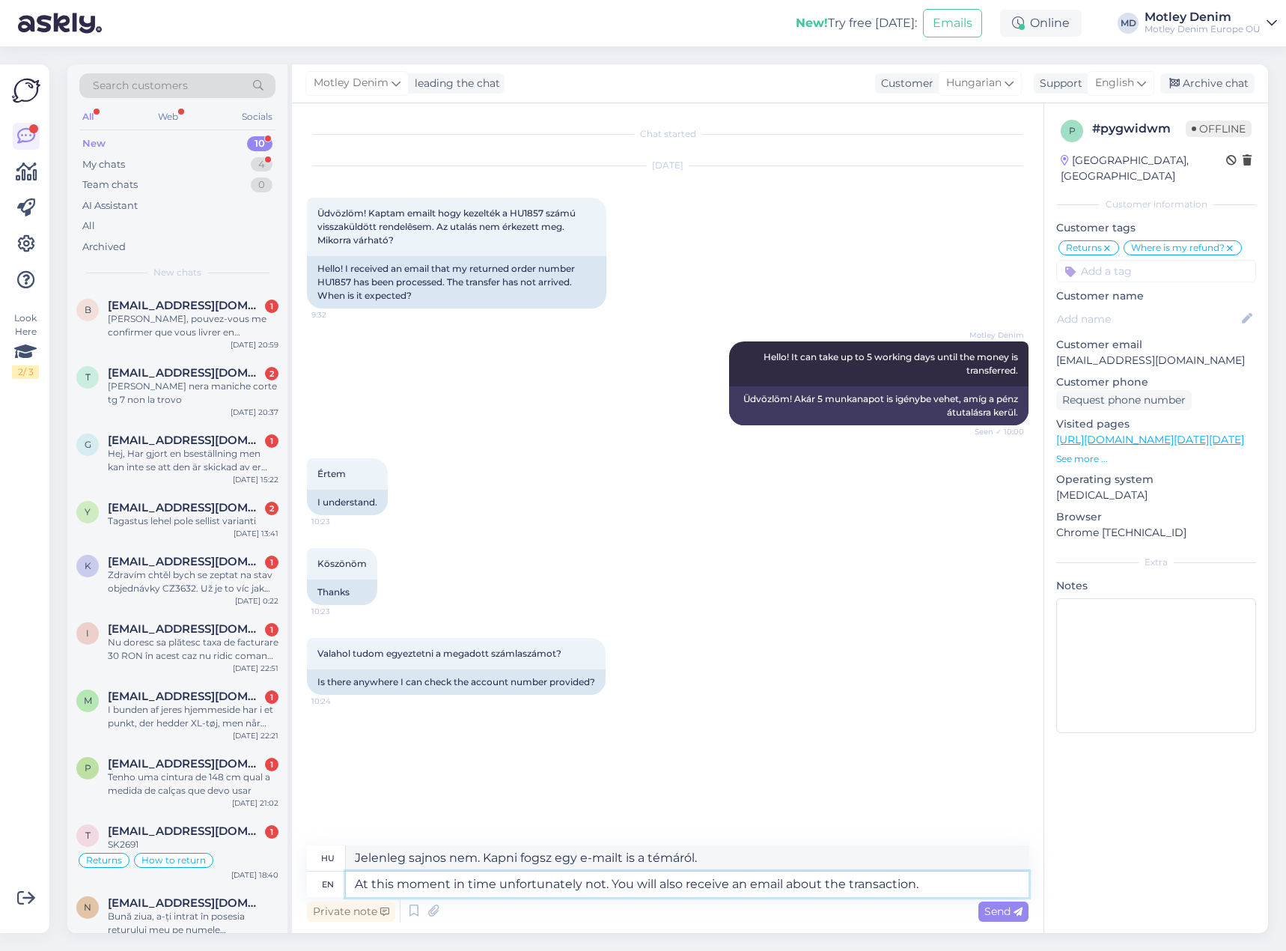
type textarea "Jelenleg sajnos nem. E-mailben is értesítjük a tranzakcióról."
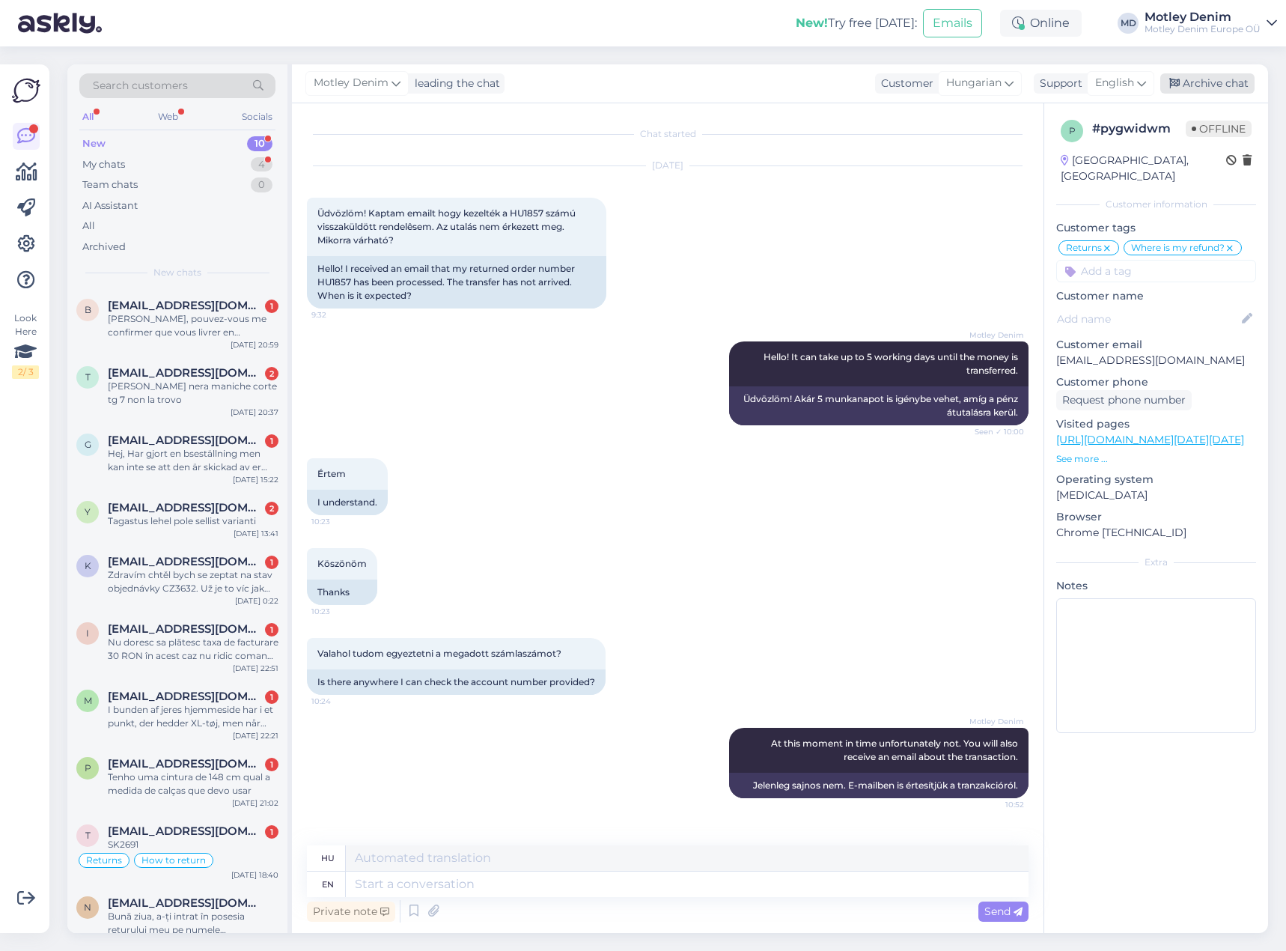
click at [1195, 82] on div "Archive chat" at bounding box center [1207, 83] width 94 height 20
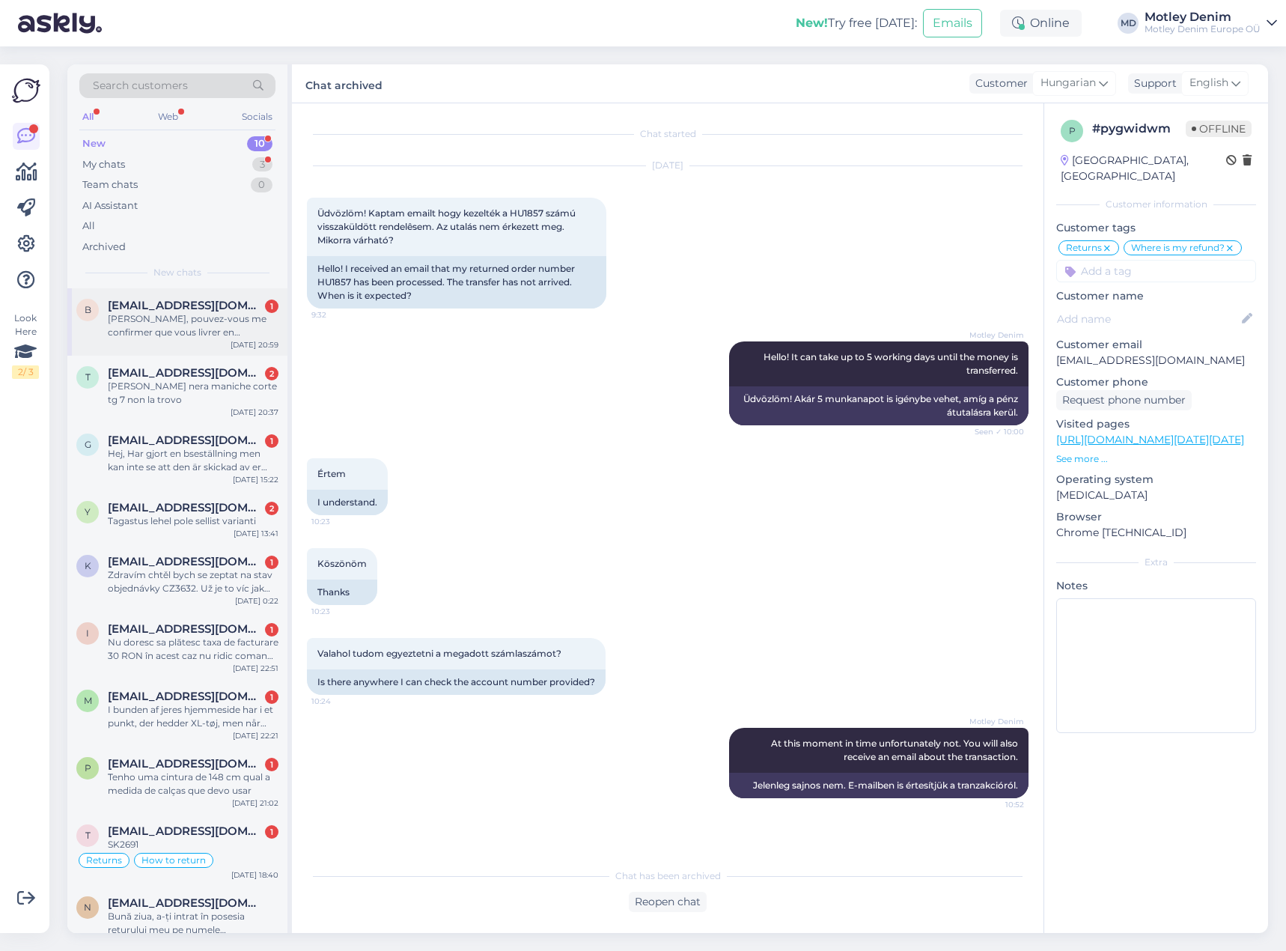
click at [174, 344] on div "b [EMAIL_ADDRESS][DOMAIN_NAME] 1 [PERSON_NAME], pouvez-vous me confirmer que vo…" at bounding box center [177, 321] width 220 height 67
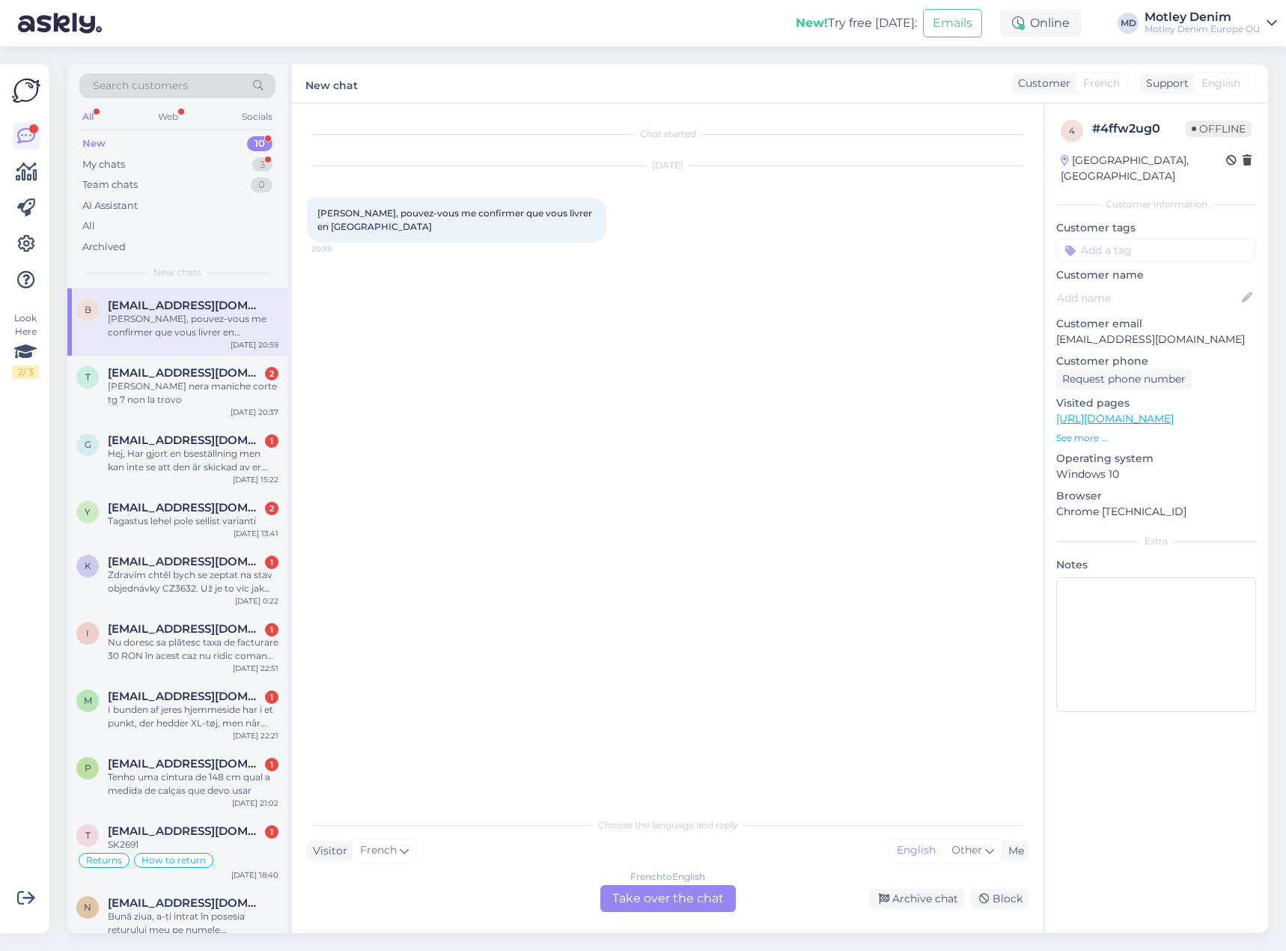
drag, startPoint x: 676, startPoint y: 904, endPoint x: 671, endPoint y: 849, distance: 55.6
click at [677, 904] on div "French to English Take over the chat" at bounding box center [667, 898] width 135 height 27
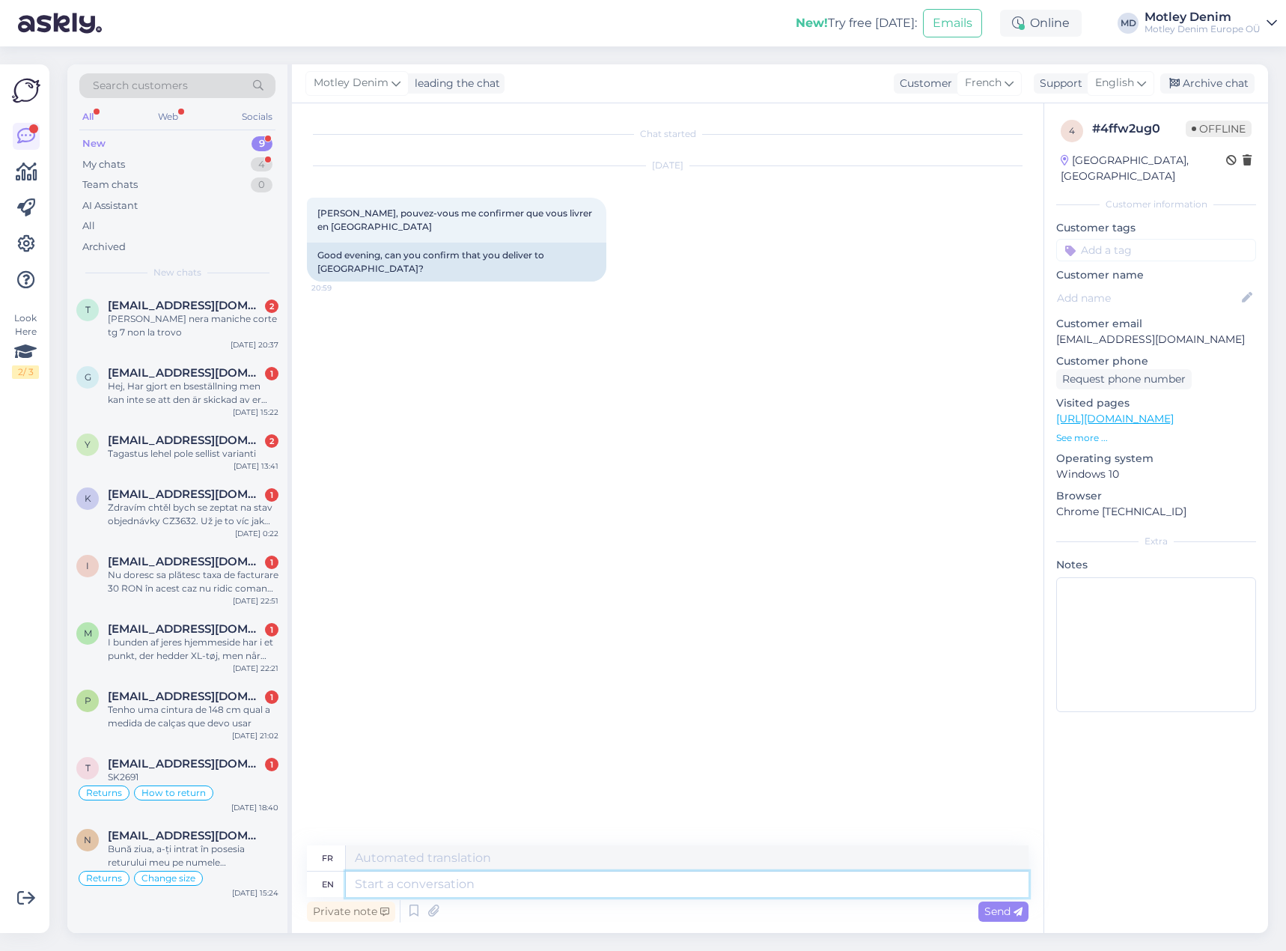
click at [719, 890] on textarea at bounding box center [687, 883] width 683 height 25
type textarea "Hello"
type textarea "Bonjour"
type textarea "Yes"
type textarea "Oui"
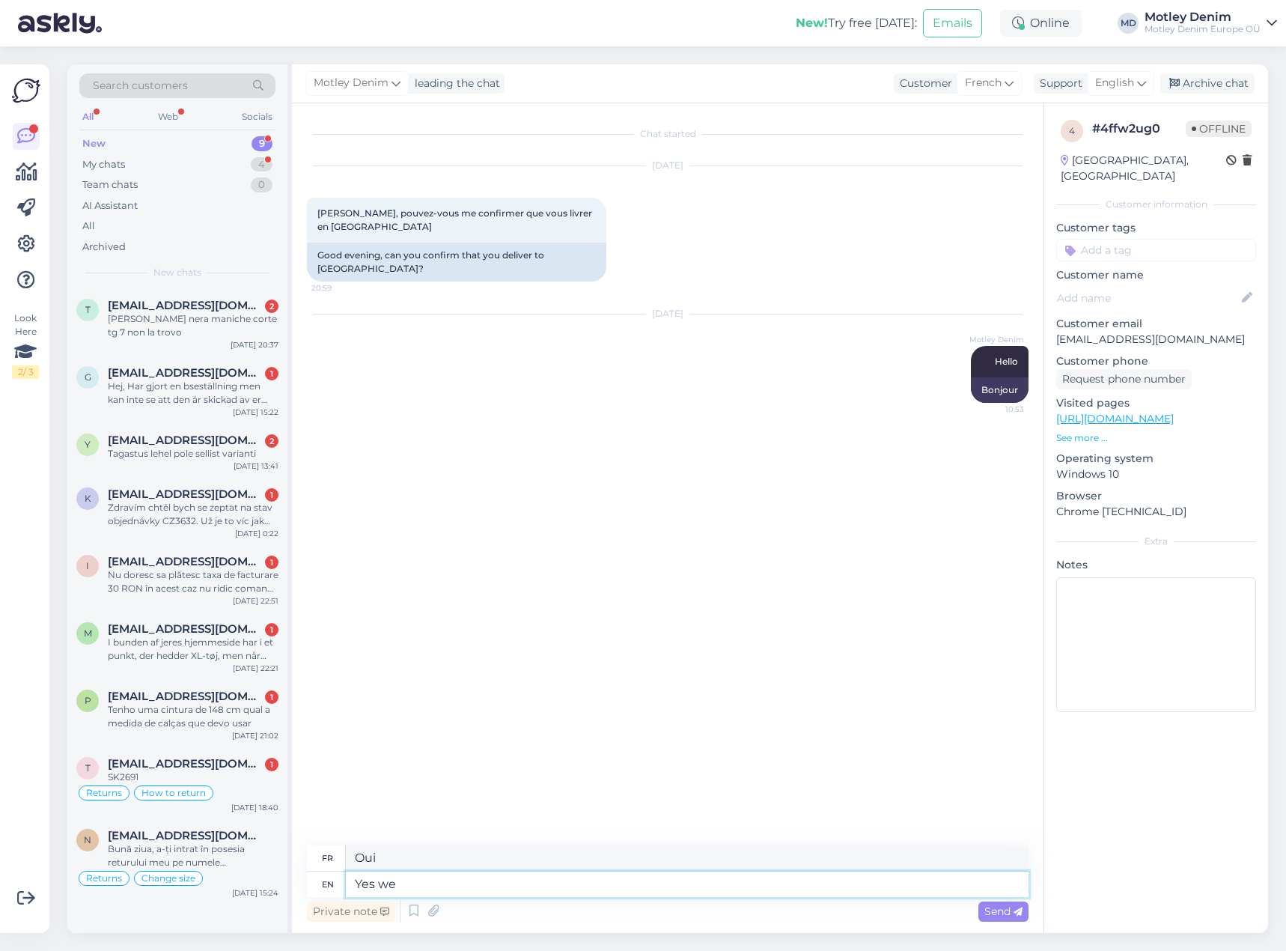
type textarea "Yes we d"
type textarea "Oui, nous"
type textarea "Yes we do."
type textarea "Oui, nous le faisons."
type textarea "What wo"
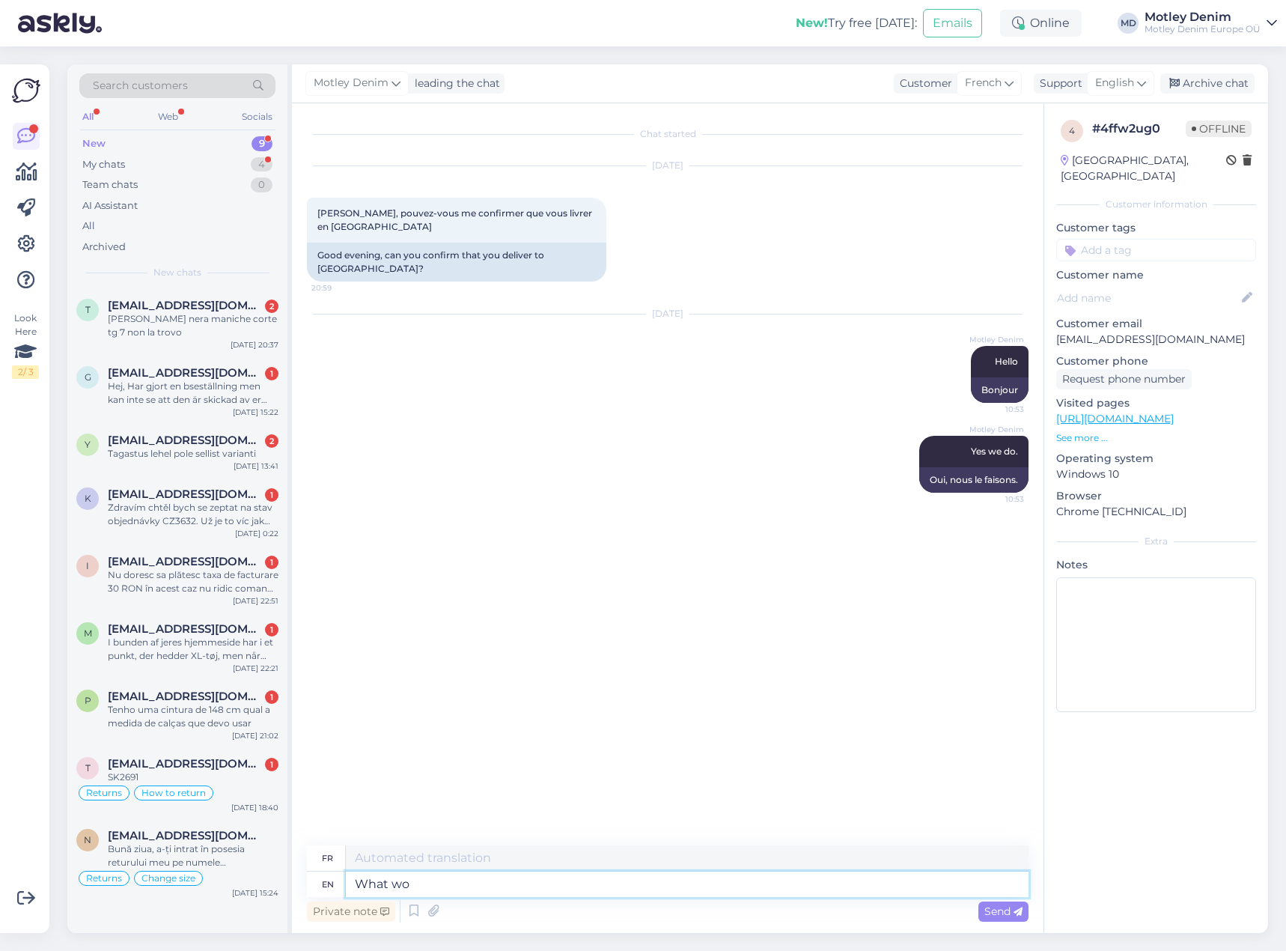
type textarea "Quoi"
type textarea "What would"
type textarea "Que serait"
type textarea "What would you l"
type textarea "Que voudrais-tu"
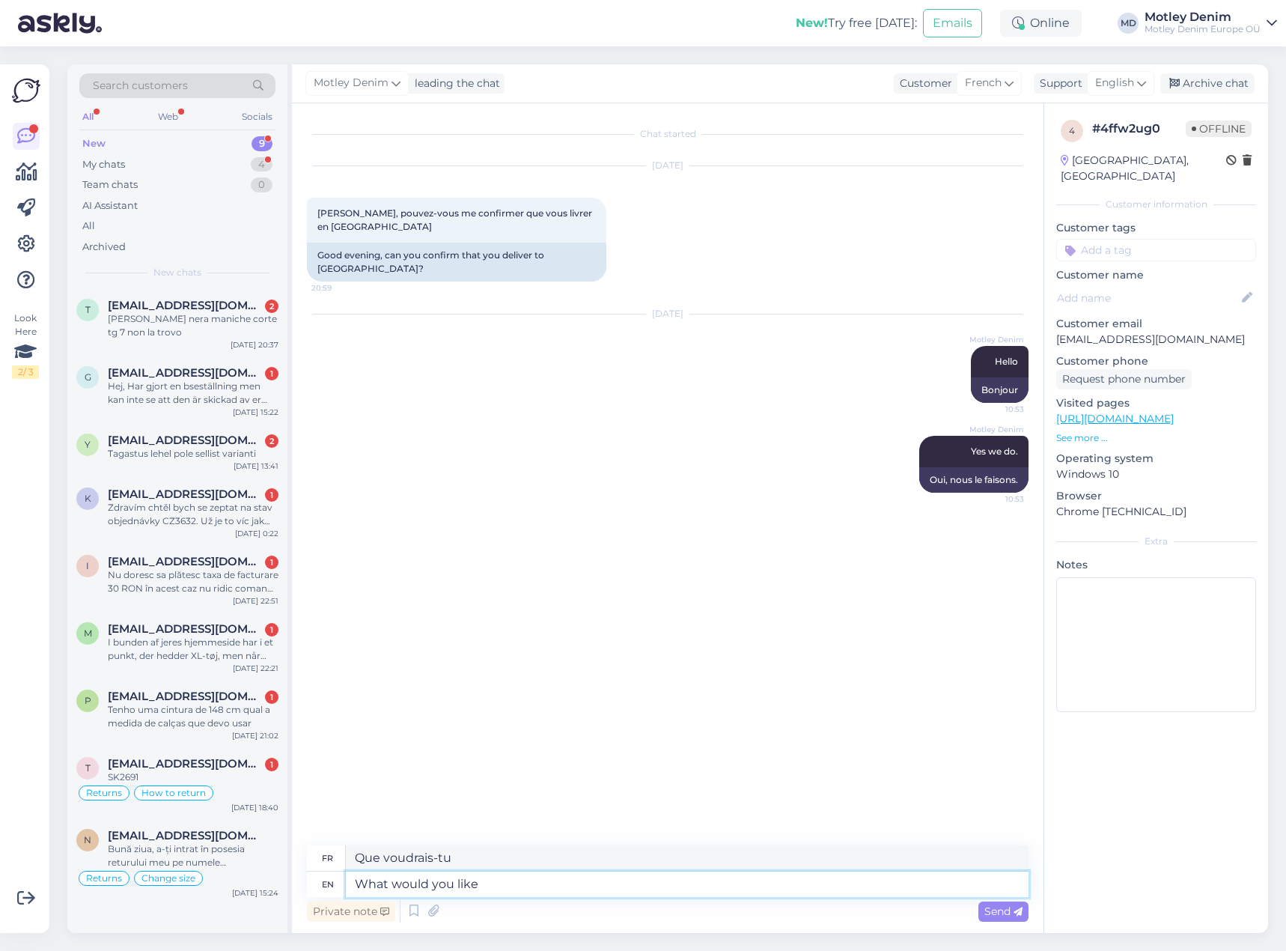
type textarea "What would you like"
type textarea "Qu'est-ce que tu voudrais"
type textarea "What would you like to o"
type textarea "Que souhaiteriez-vous"
type textarea "What would you like to order?"
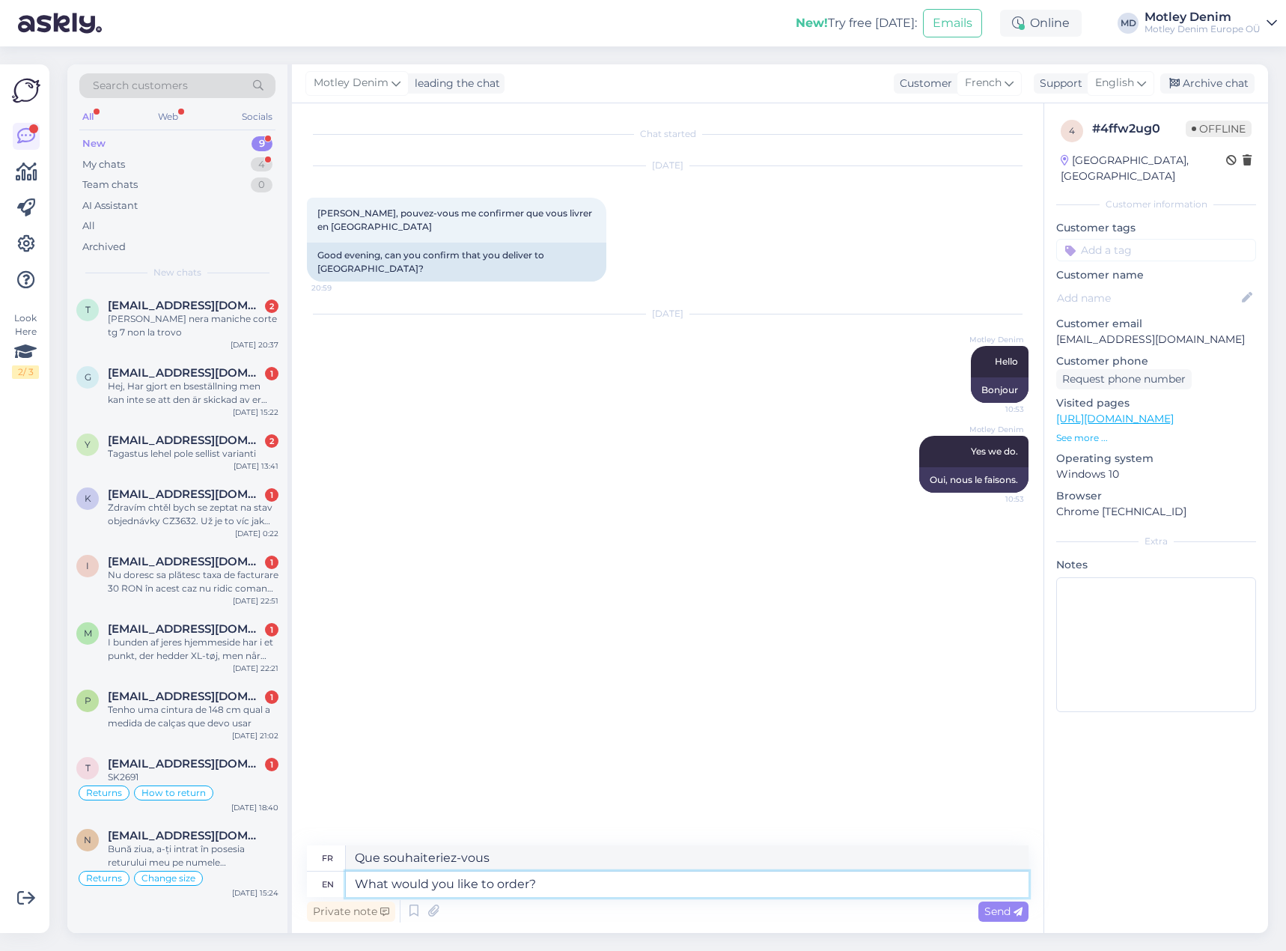
type textarea "Que souhaitez-vous commander ?"
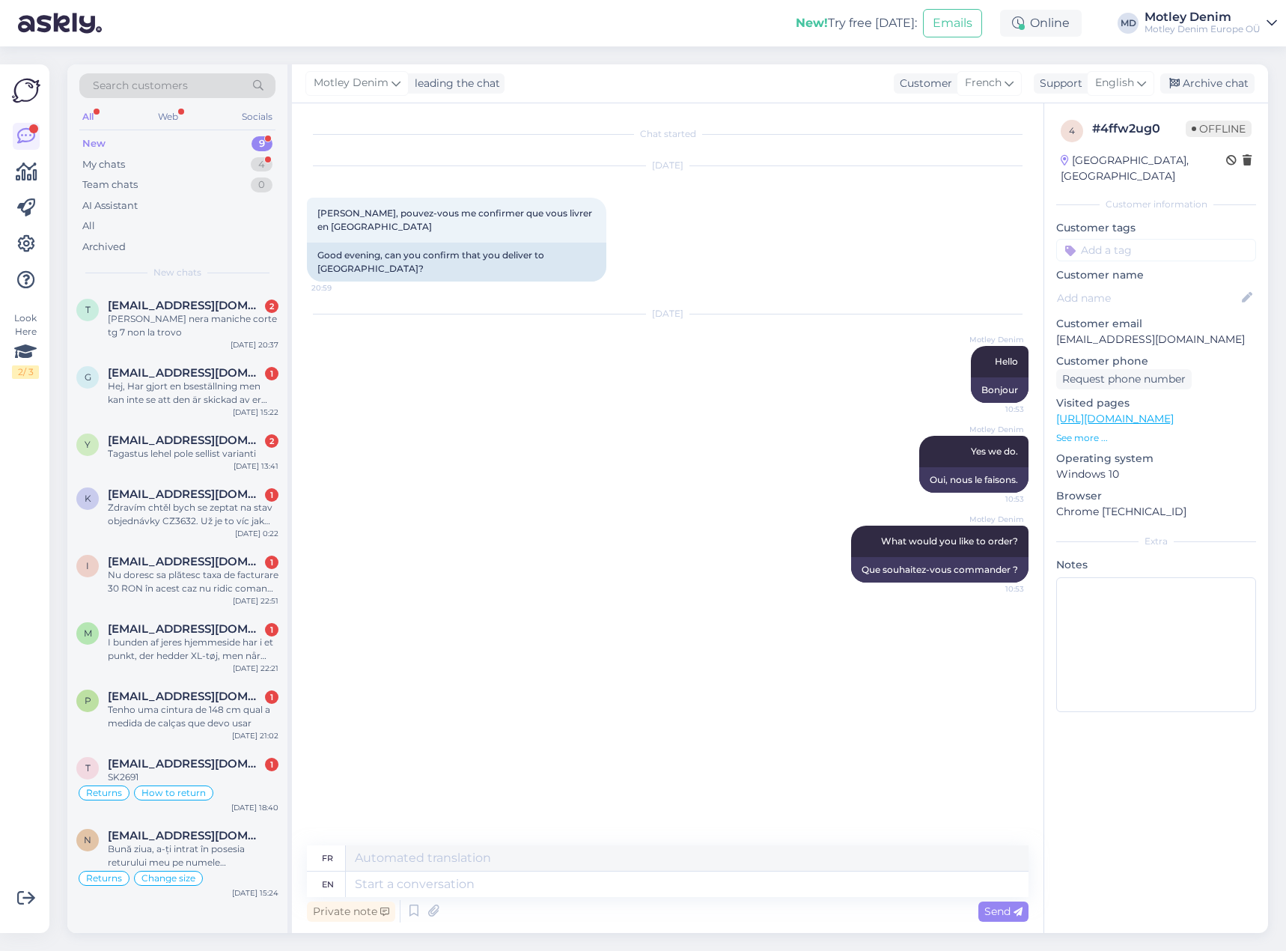
click at [1127, 239] on input at bounding box center [1156, 250] width 200 height 22
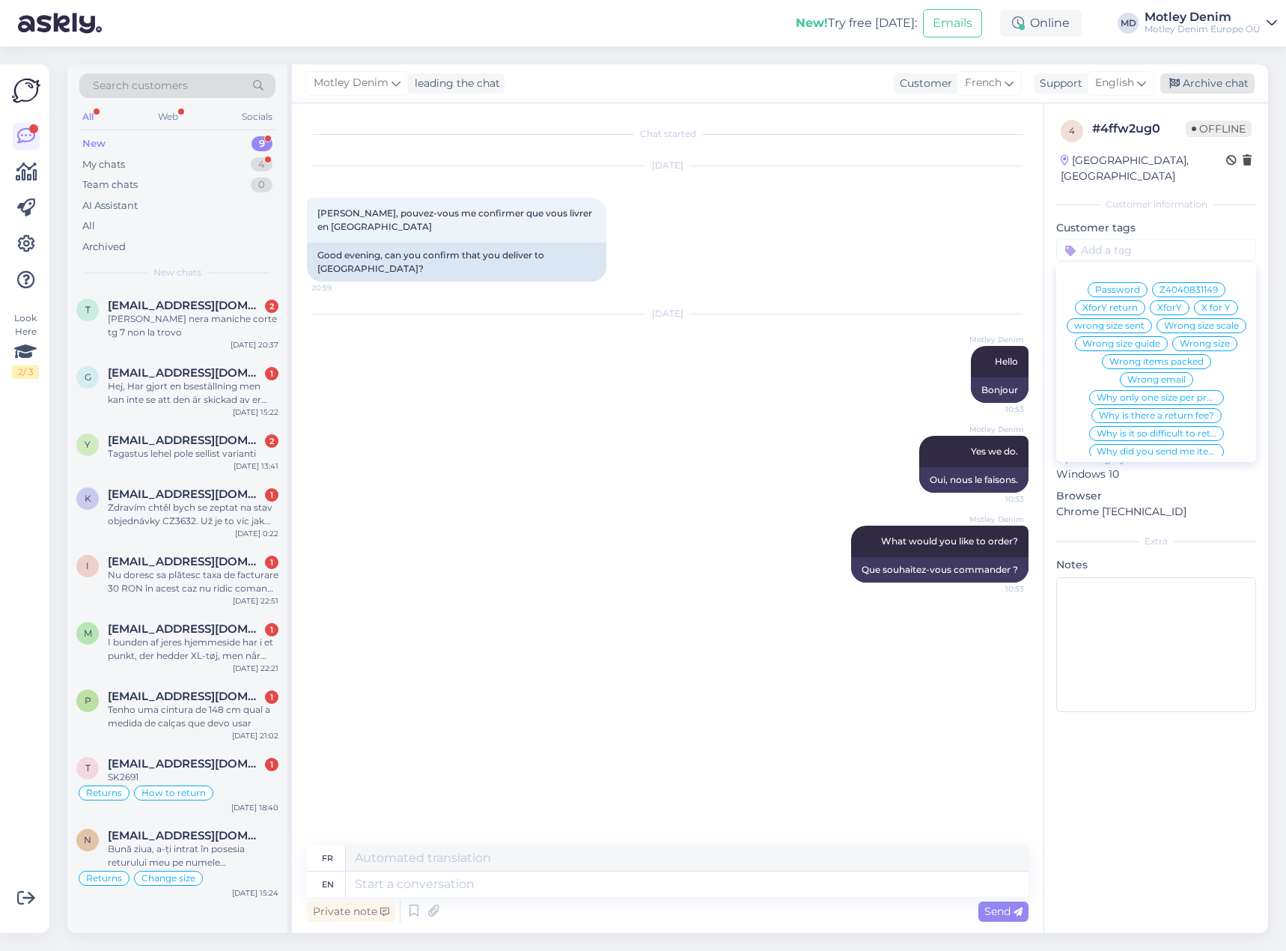
click at [1231, 80] on div "Archive chat" at bounding box center [1207, 83] width 94 height 20
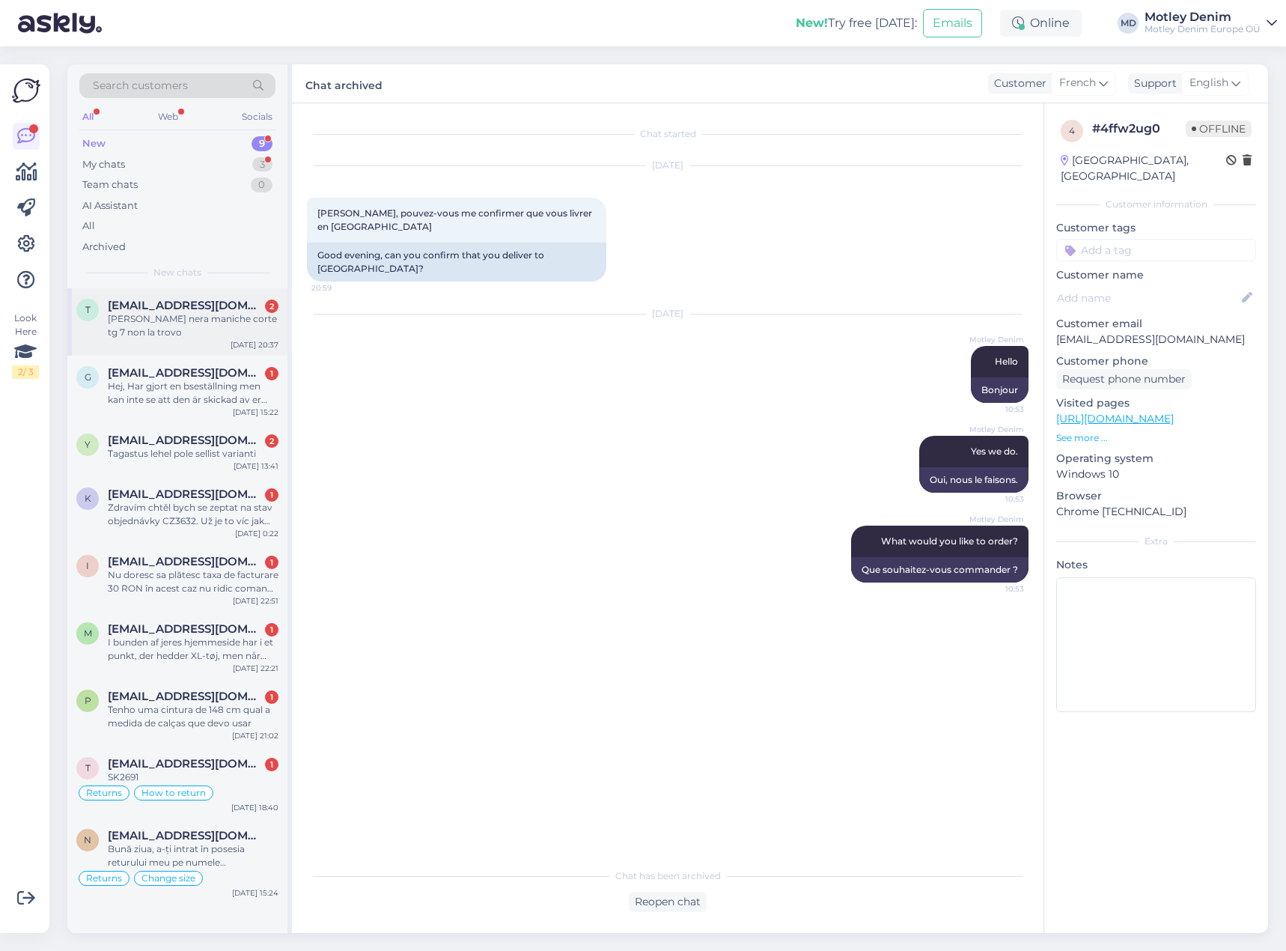
click at [198, 316] on div "[PERSON_NAME] nera maniche corte tg 7 non la trovo" at bounding box center [193, 325] width 171 height 27
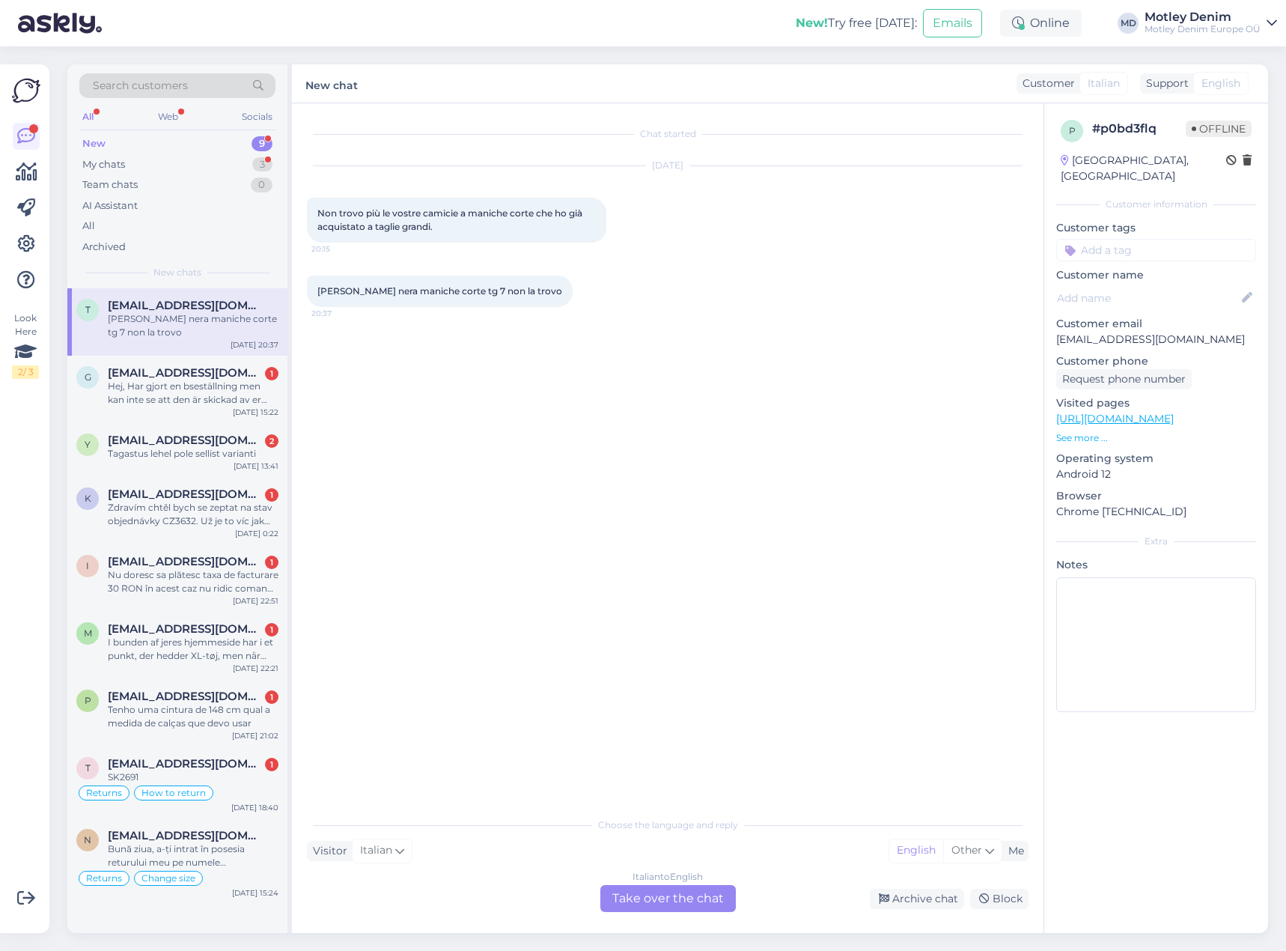
click at [651, 909] on div "Italian to English Take over the chat" at bounding box center [667, 898] width 135 height 27
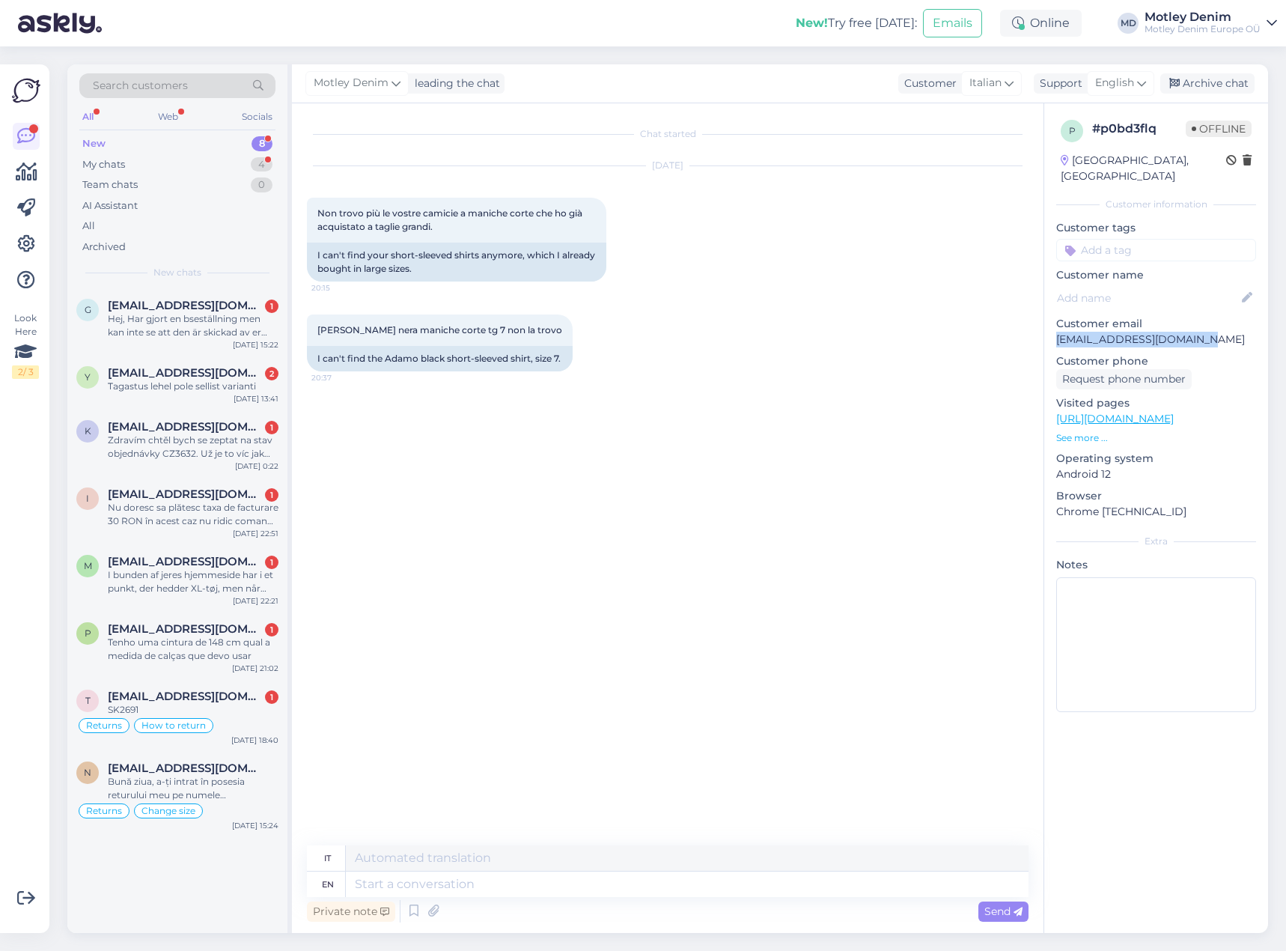
drag, startPoint x: 1057, startPoint y: 326, endPoint x: 1202, endPoint y: 317, distance: 145.5
click at [1202, 332] on p "[EMAIL_ADDRESS][DOMAIN_NAME]" at bounding box center [1156, 340] width 200 height 16
copy p "[EMAIL_ADDRESS][DOMAIN_NAME]"
click at [324, 212] on span "Non trovo più le vostre camicie a maniche corte che ho già acquistato a taglie …" at bounding box center [450, 219] width 267 height 25
drag, startPoint x: 324, startPoint y: 212, endPoint x: 451, endPoint y: 231, distance: 128.6
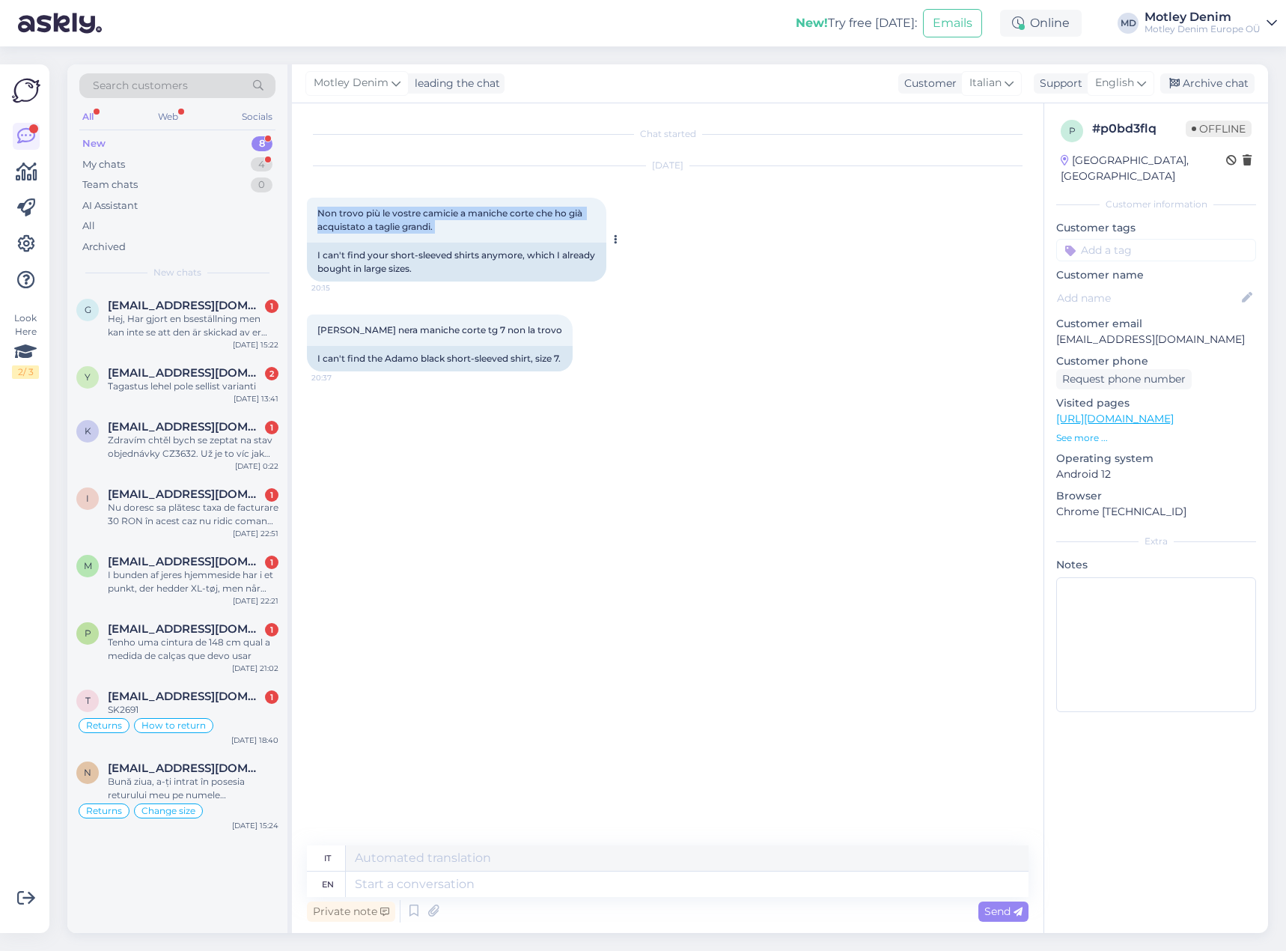
click at [451, 231] on div "Non trovo più le vostre camicie a maniche corte che ho già acquistato a taglie …" at bounding box center [456, 220] width 299 height 45
copy div "Non trovo più le vostre camicie a maniche corte che ho già acquistato a taglie …"
click at [326, 332] on span "[PERSON_NAME] nera maniche corte tg 7 non la trovo" at bounding box center [439, 329] width 245 height 11
drag, startPoint x: 326, startPoint y: 332, endPoint x: 549, endPoint y: 335, distance: 222.3
click at [549, 335] on span "[PERSON_NAME] nera maniche corte tg 7 non la trovo" at bounding box center [439, 329] width 245 height 11
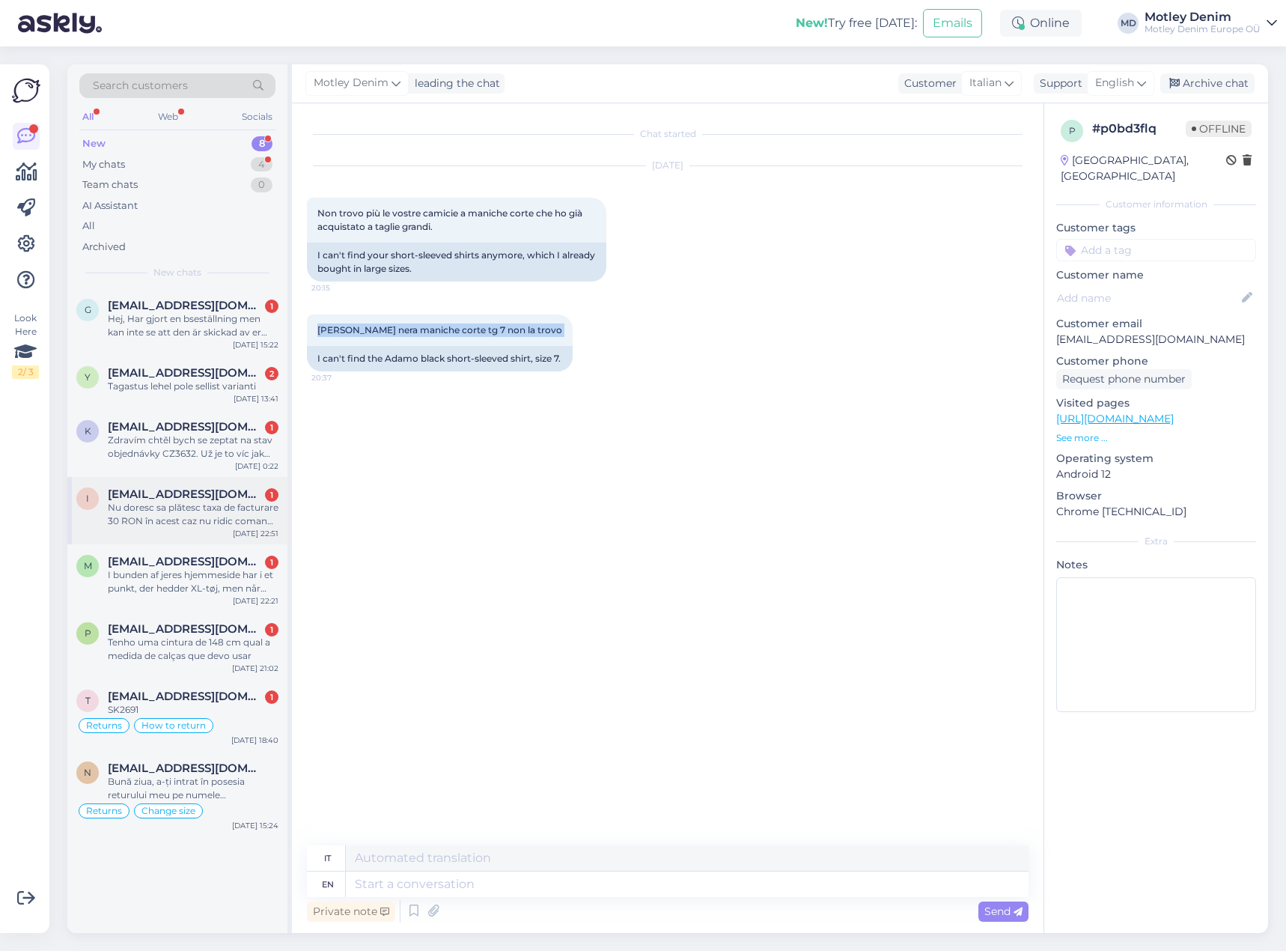
copy div "[PERSON_NAME] nera maniche corte tg 7 non la trovo 20:37"
click at [656, 386] on div "[PERSON_NAME] nera maniche corte tg 7 non la trovo 20:37 I can't find the Adamo…" at bounding box center [668, 343] width 722 height 90
click at [630, 380] on div "[PERSON_NAME] nera maniche corte tg 7 non la trovo 20:37 I can't find the Adamo…" at bounding box center [668, 343] width 722 height 90
click at [1022, 28] on div at bounding box center [1022, 27] width 6 height 6
click at [1046, 104] on button "24 hours" at bounding box center [1041, 102] width 58 height 16
